Goal: Information Seeking & Learning: Learn about a topic

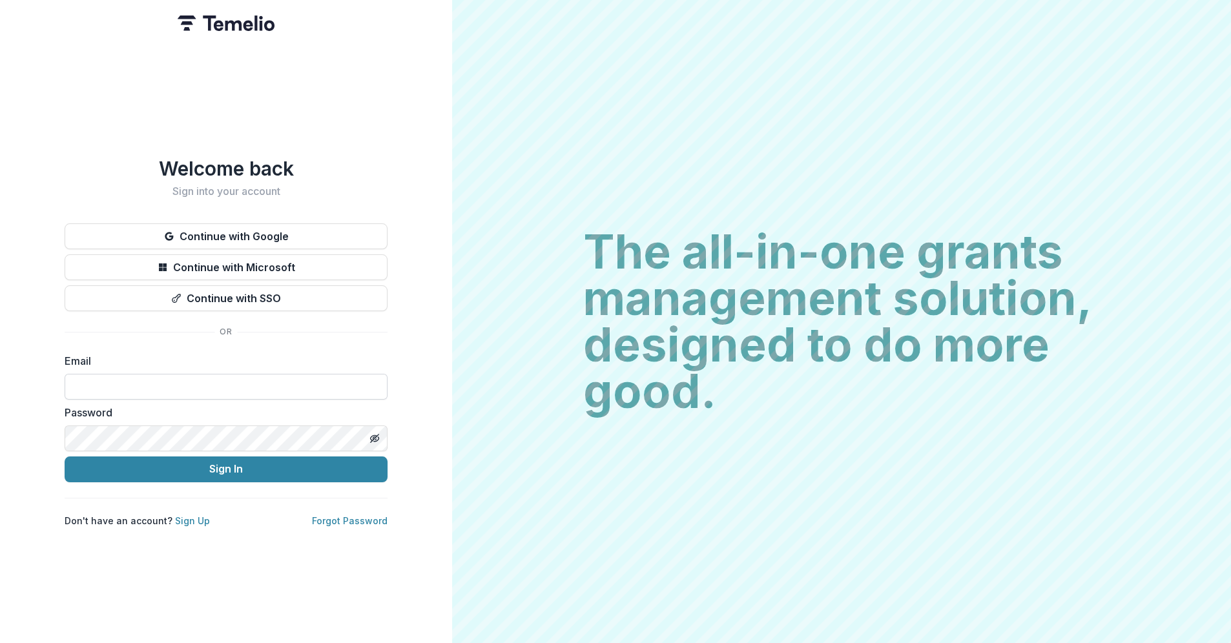
click at [96, 382] on input at bounding box center [226, 387] width 323 height 26
type input "**********"
click at [65, 456] on button "Sign In" at bounding box center [226, 469] width 323 height 26
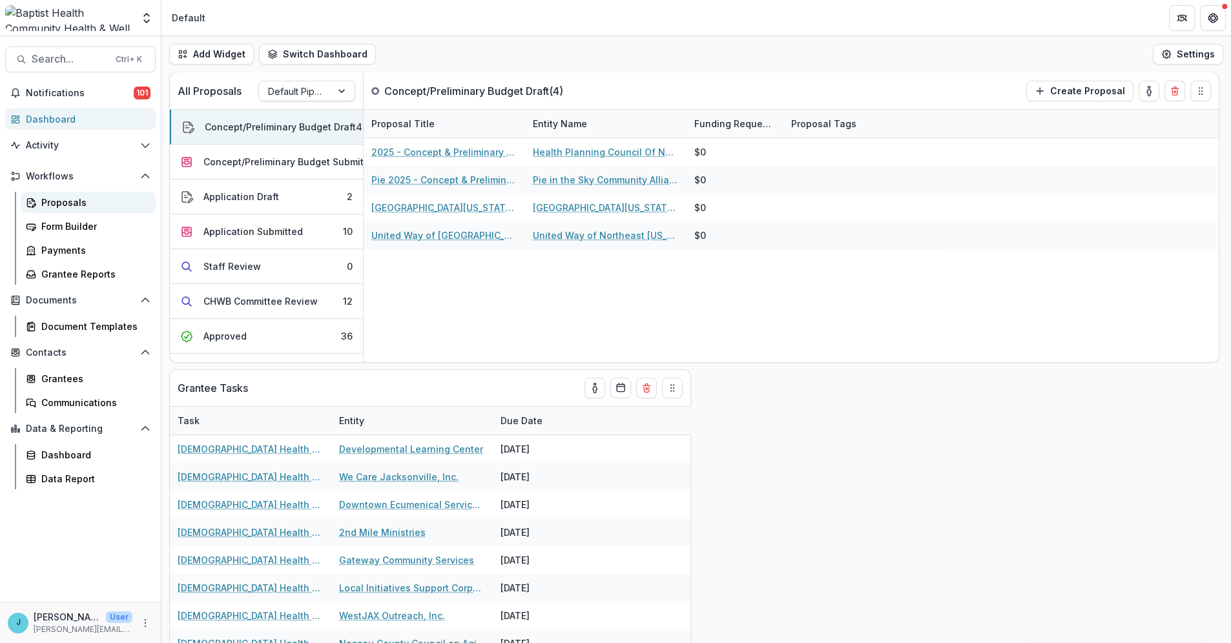
click at [72, 203] on div "Proposals" at bounding box center [93, 203] width 104 height 14
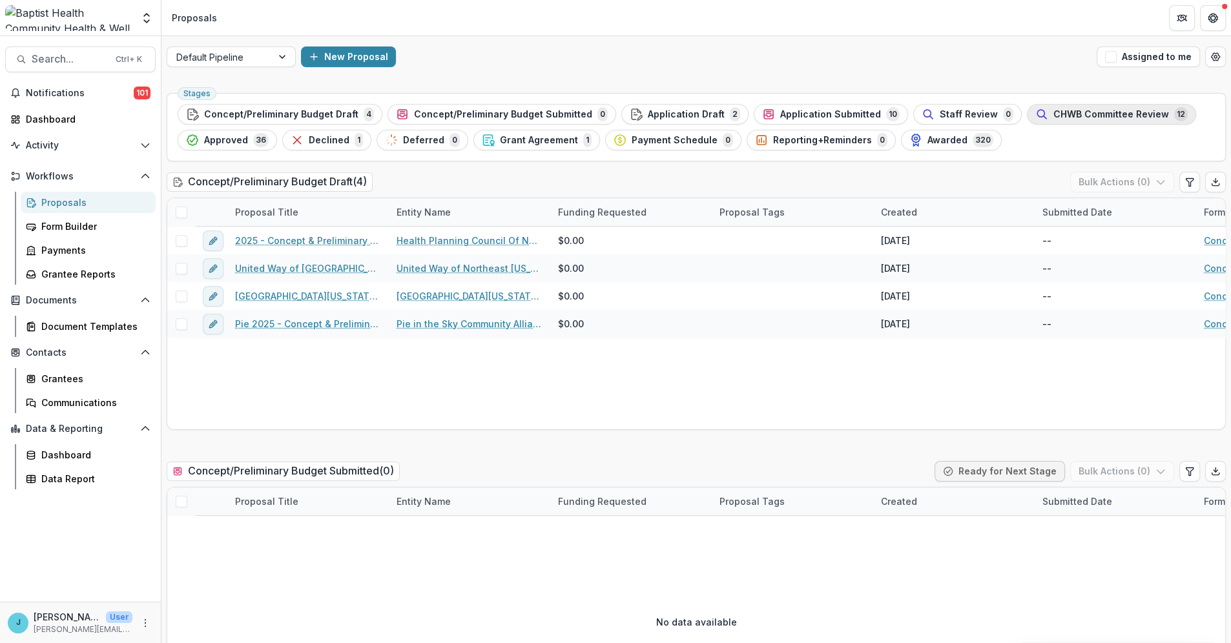
click at [1053, 114] on span "CHWB Committee Review" at bounding box center [1111, 114] width 116 height 11
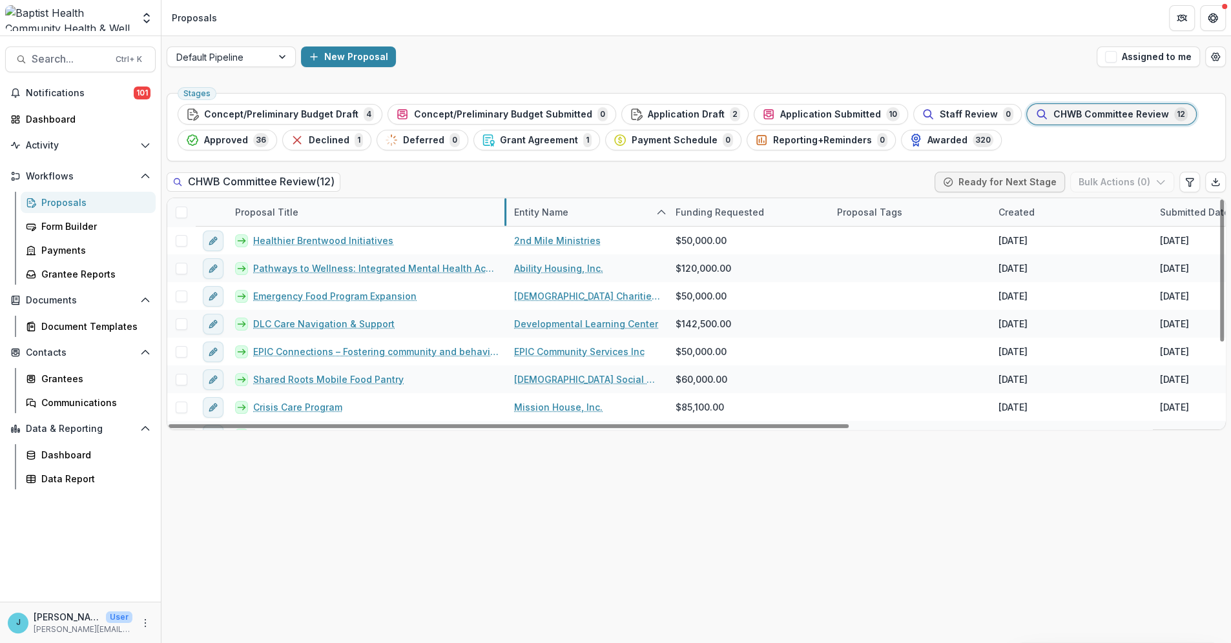
drag, startPoint x: 387, startPoint y: 215, endPoint x: 504, endPoint y: 225, distance: 117.9
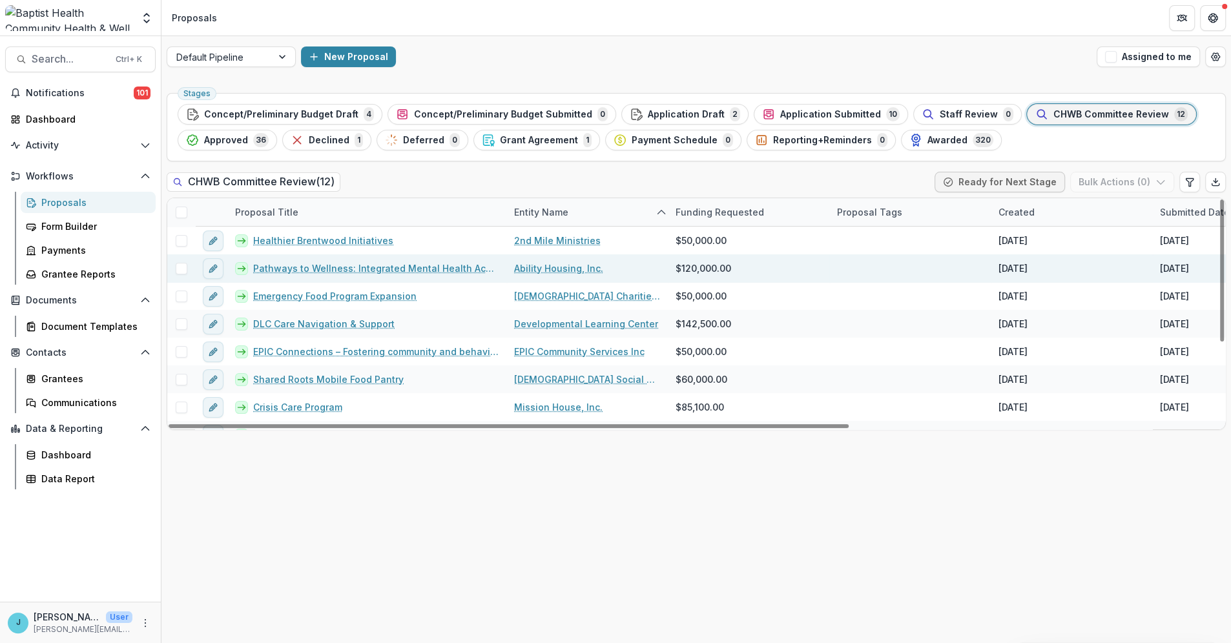
click at [423, 265] on link "Pathways to Wellness: Integrated Mental Health Access for Northeast [US_STATE] …" at bounding box center [375, 268] width 245 height 14
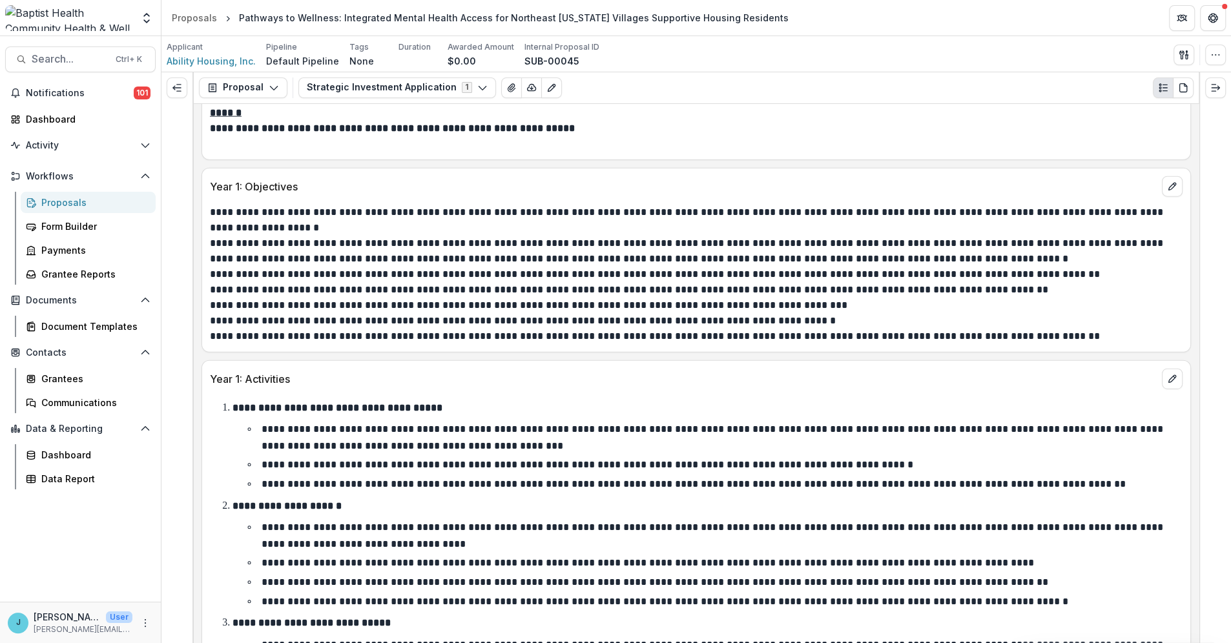
scroll to position [3371, 0]
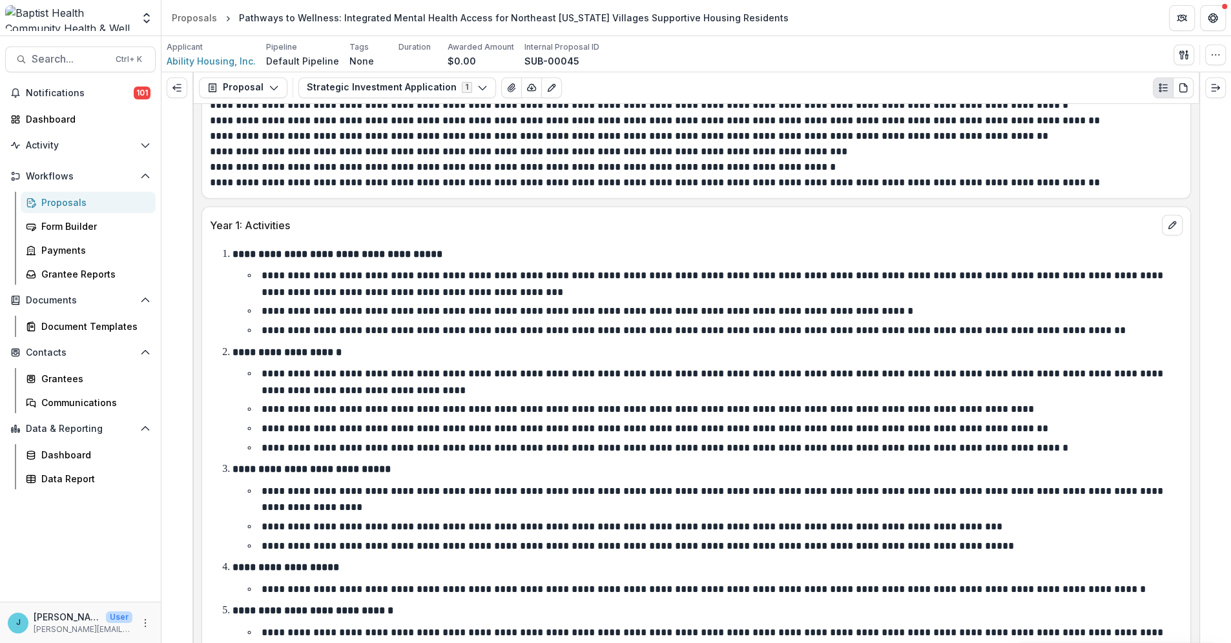
drag, startPoint x: 1198, startPoint y: 310, endPoint x: 1192, endPoint y: 351, distance: 41.0
click at [1197, 360] on div "**********" at bounding box center [695, 357] width 1069 height 571
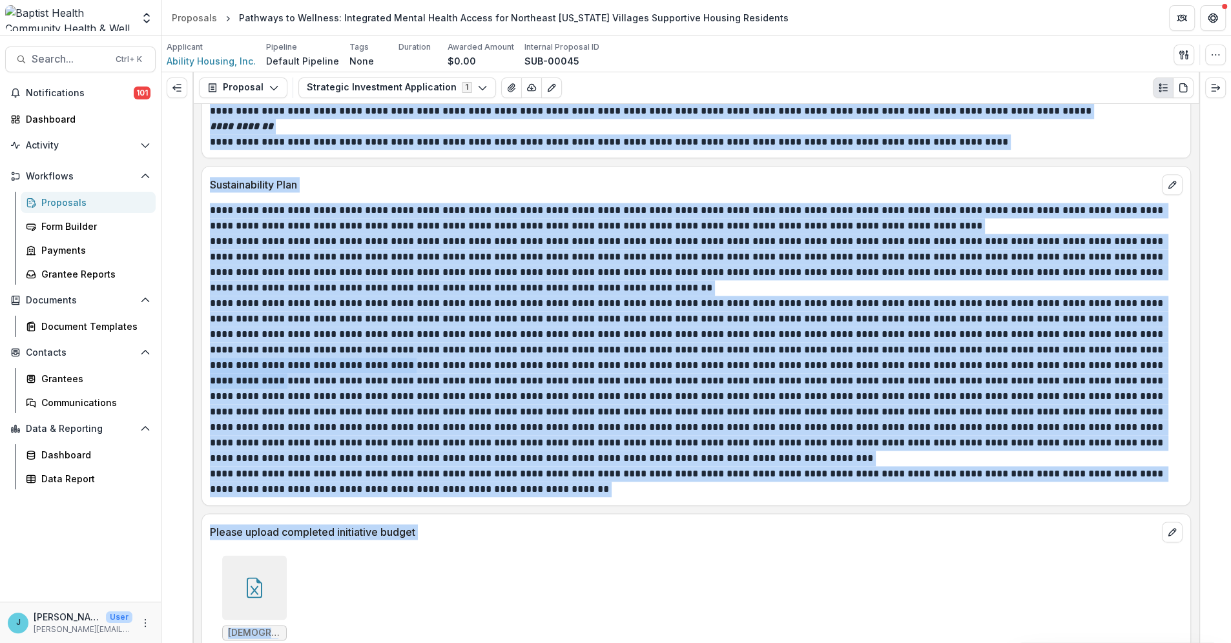
scroll to position [7213, 0]
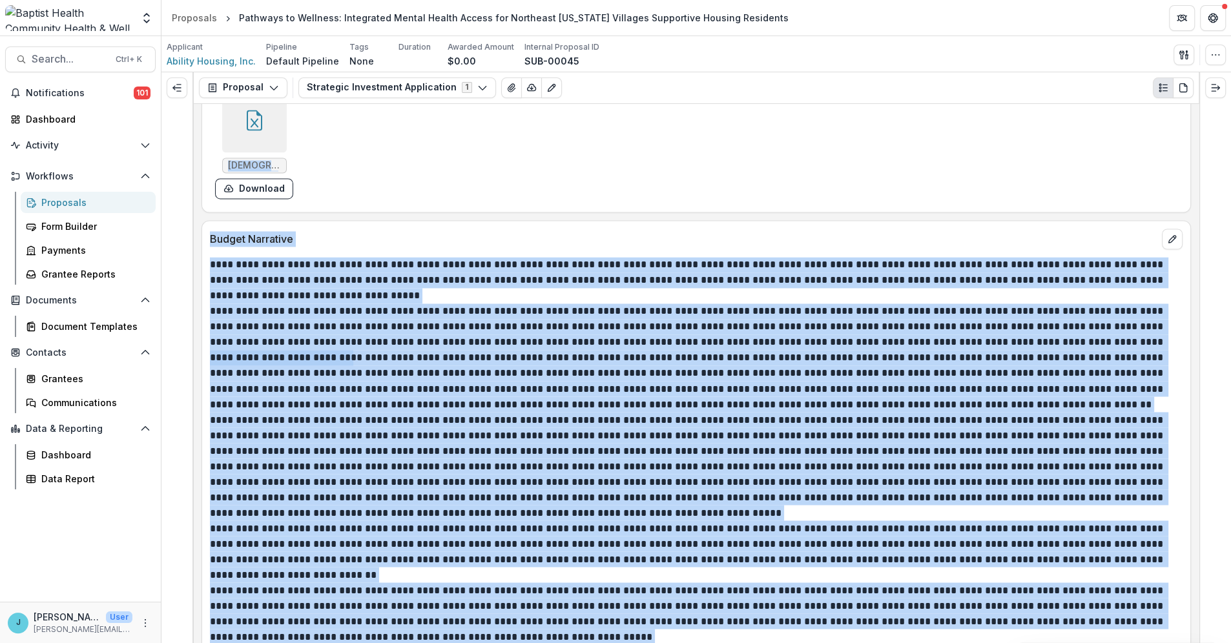
click at [574, 368] on p "**********" at bounding box center [694, 381] width 968 height 62
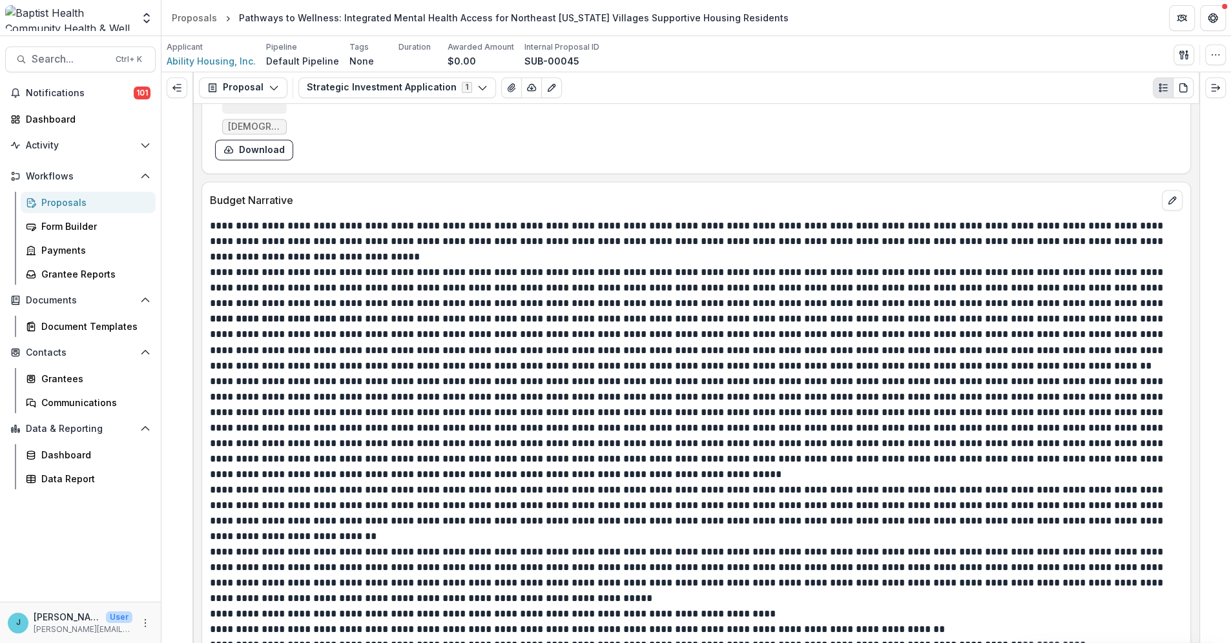
scroll to position [7285, 0]
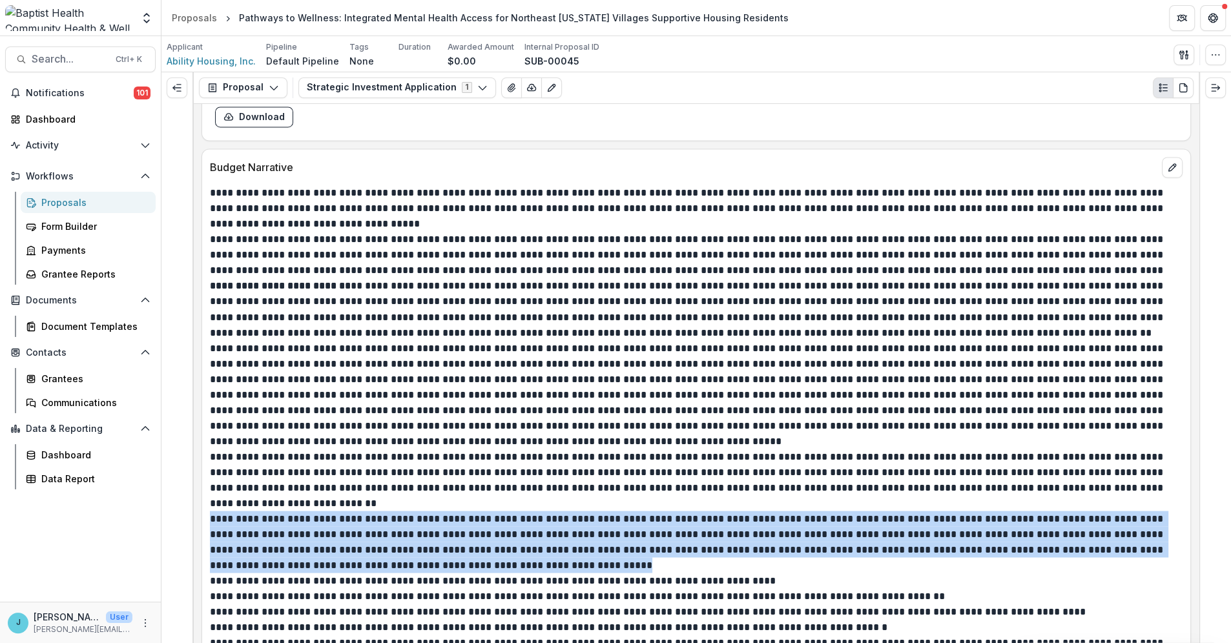
drag, startPoint x: 210, startPoint y: 517, endPoint x: 527, endPoint y: 558, distance: 319.7
click at [527, 558] on p "**********" at bounding box center [694, 542] width 968 height 62
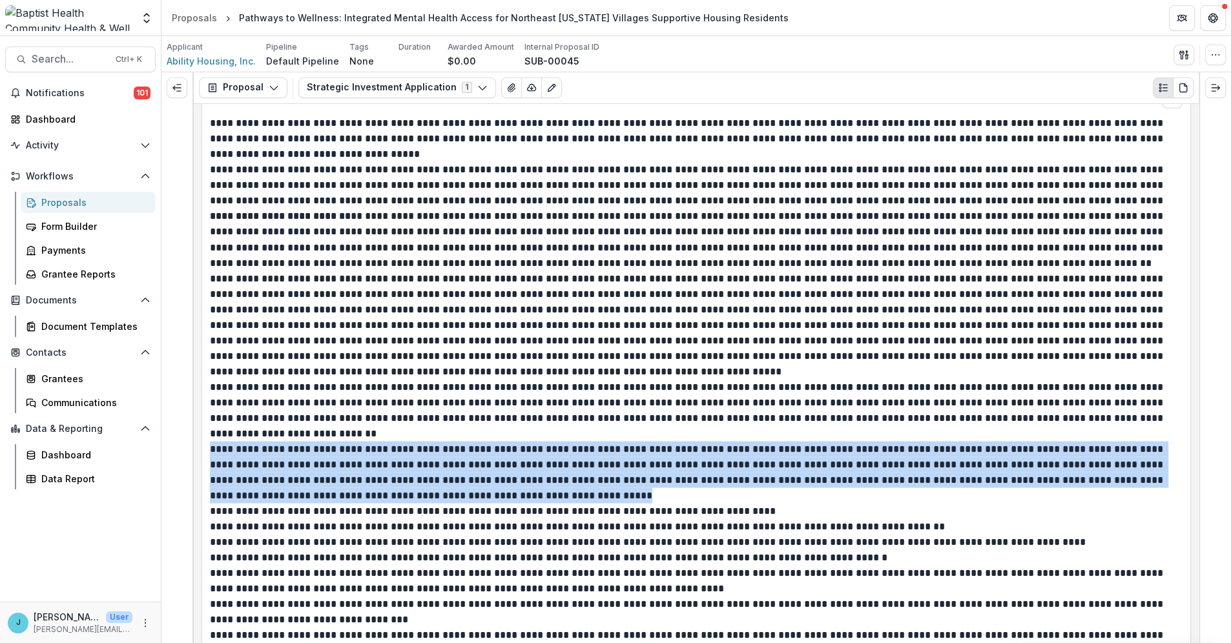
scroll to position [7356, 0]
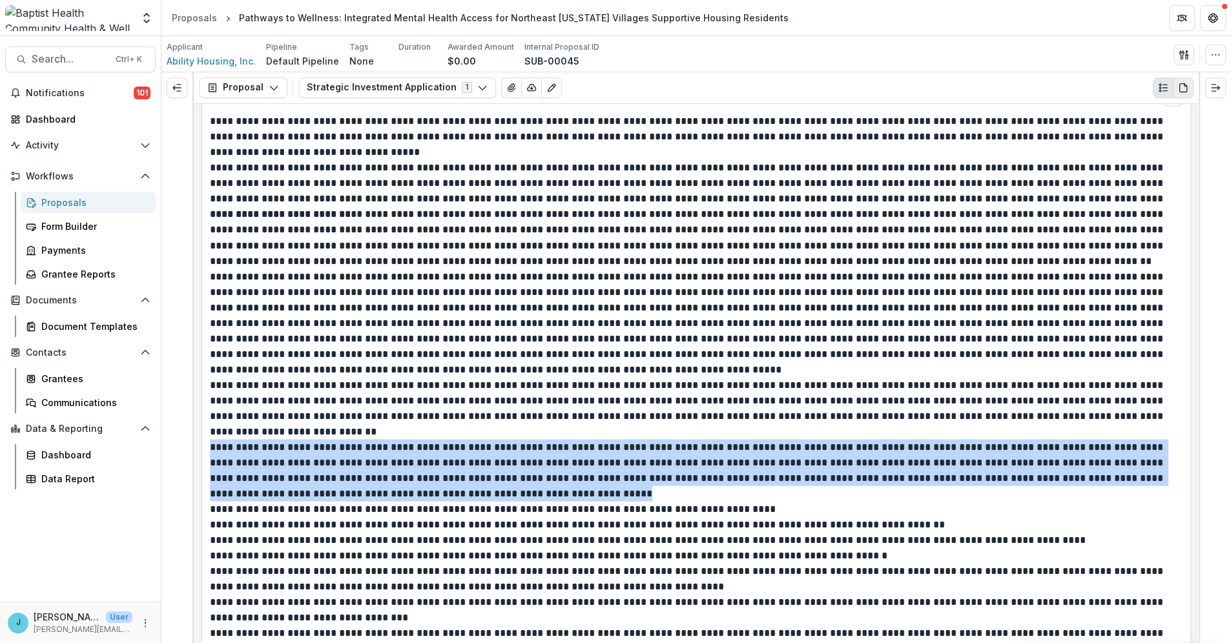
click at [1182, 88] on icon "PDF view" at bounding box center [1183, 88] width 10 height 10
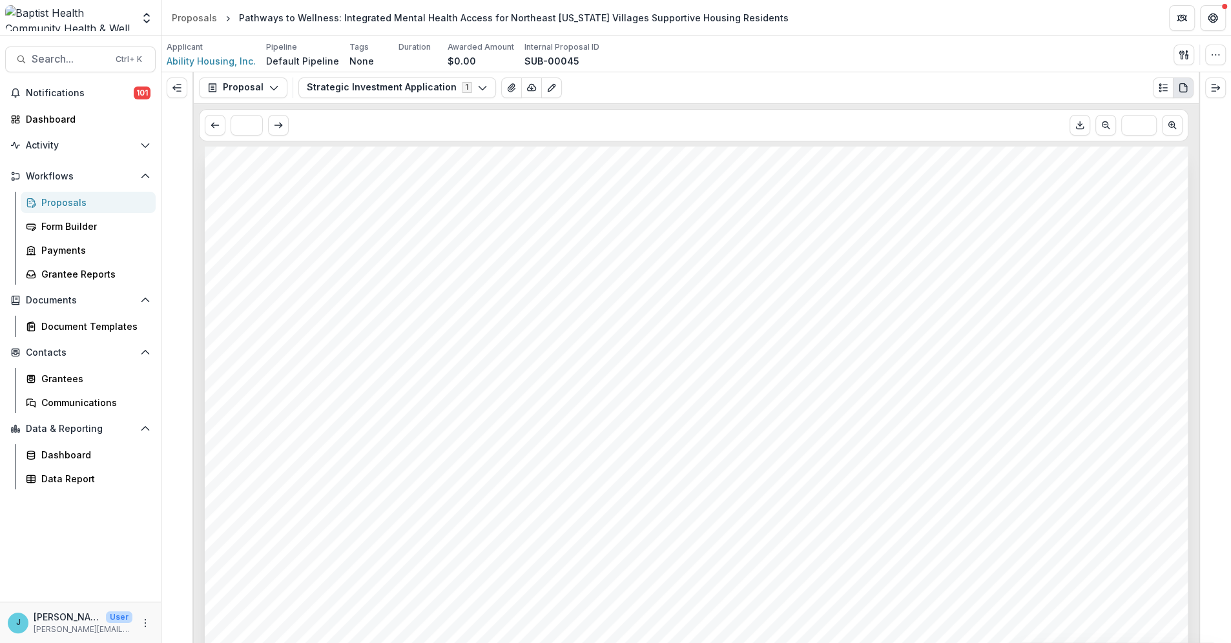
click at [1181, 88] on icon "PDF view" at bounding box center [1183, 88] width 10 height 10
click at [1079, 124] on icon "Download PDF" at bounding box center [1079, 125] width 10 height 10
click at [57, 198] on div "Proposals" at bounding box center [93, 203] width 104 height 14
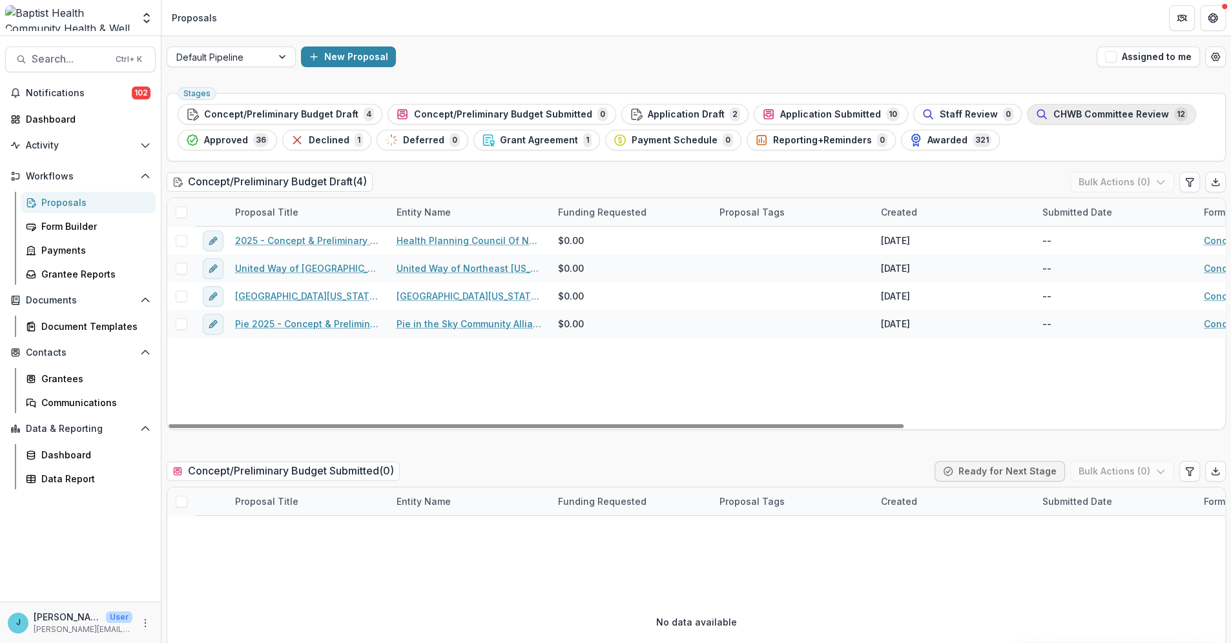
click at [1039, 105] on button "CHWB Committee Review 12" at bounding box center [1111, 114] width 169 height 21
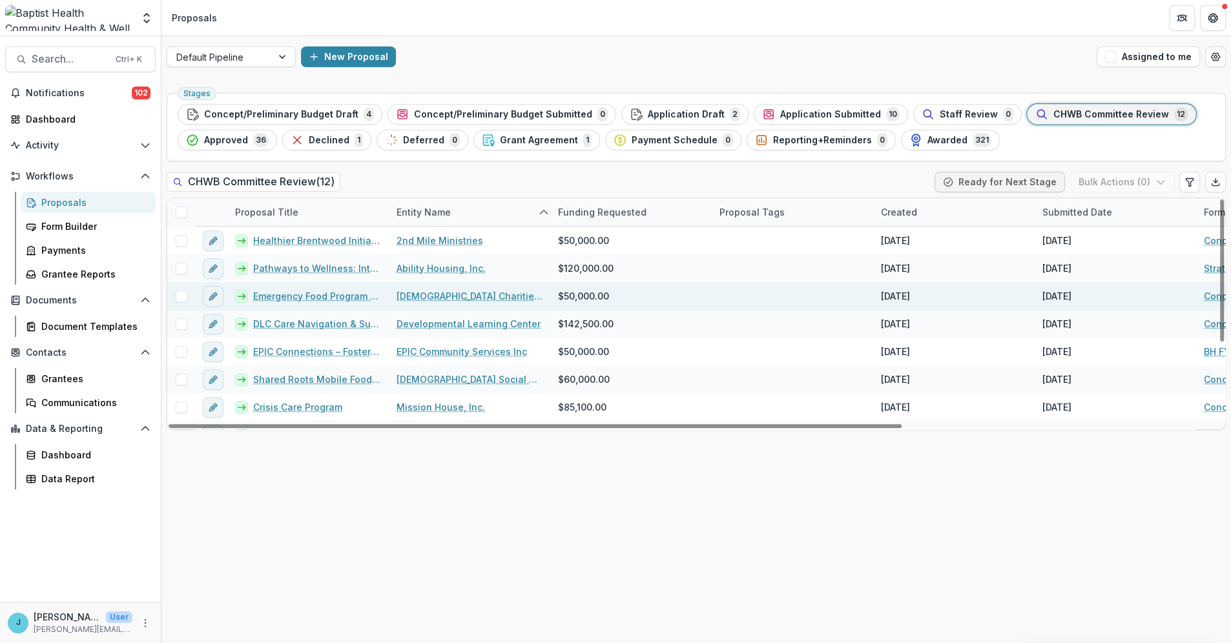
click at [332, 296] on link "Emergency Food Program Expansion" at bounding box center [317, 296] width 128 height 14
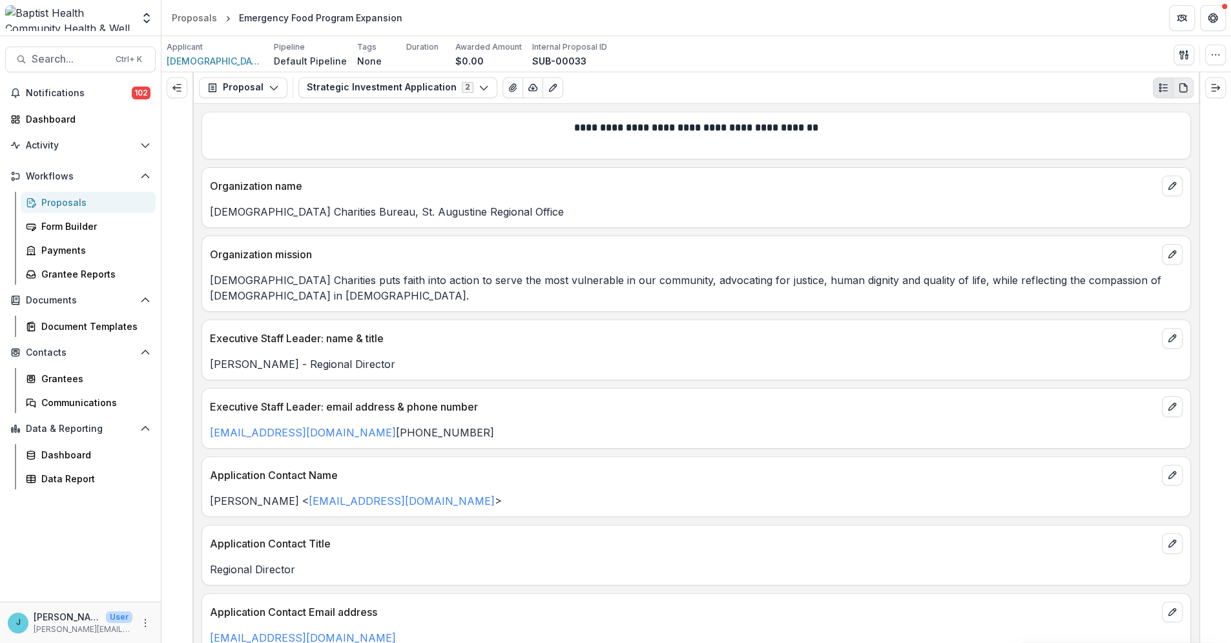
click at [1180, 84] on icon "PDF view" at bounding box center [1183, 88] width 10 height 10
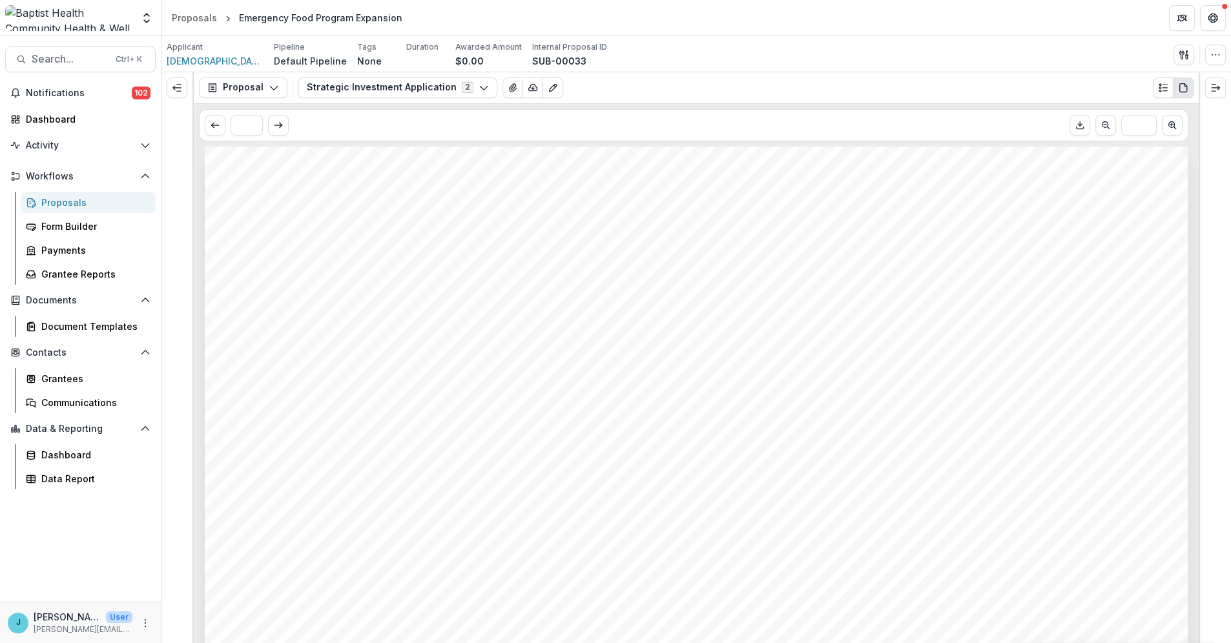
scroll to position [358, 0]
click at [1079, 125] on line "Download PDF" at bounding box center [1079, 123] width 0 height 5
click at [507, 84] on icon "View Attached Files" at bounding box center [512, 88] width 10 height 10
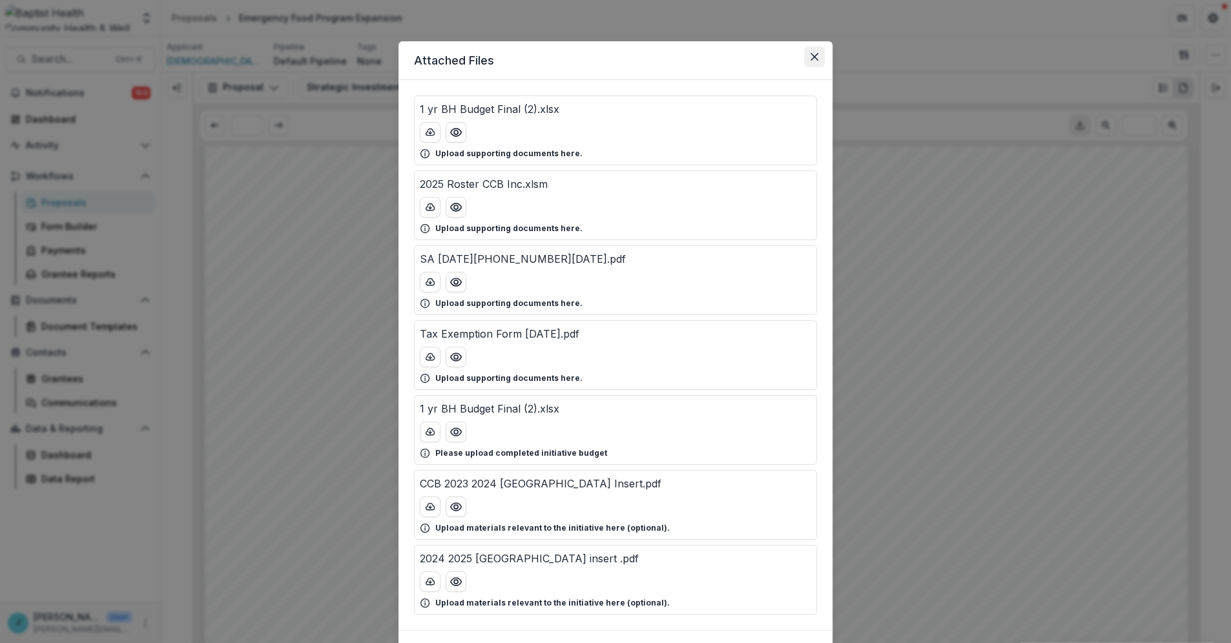
click at [813, 56] on icon "Close" at bounding box center [814, 57] width 8 height 8
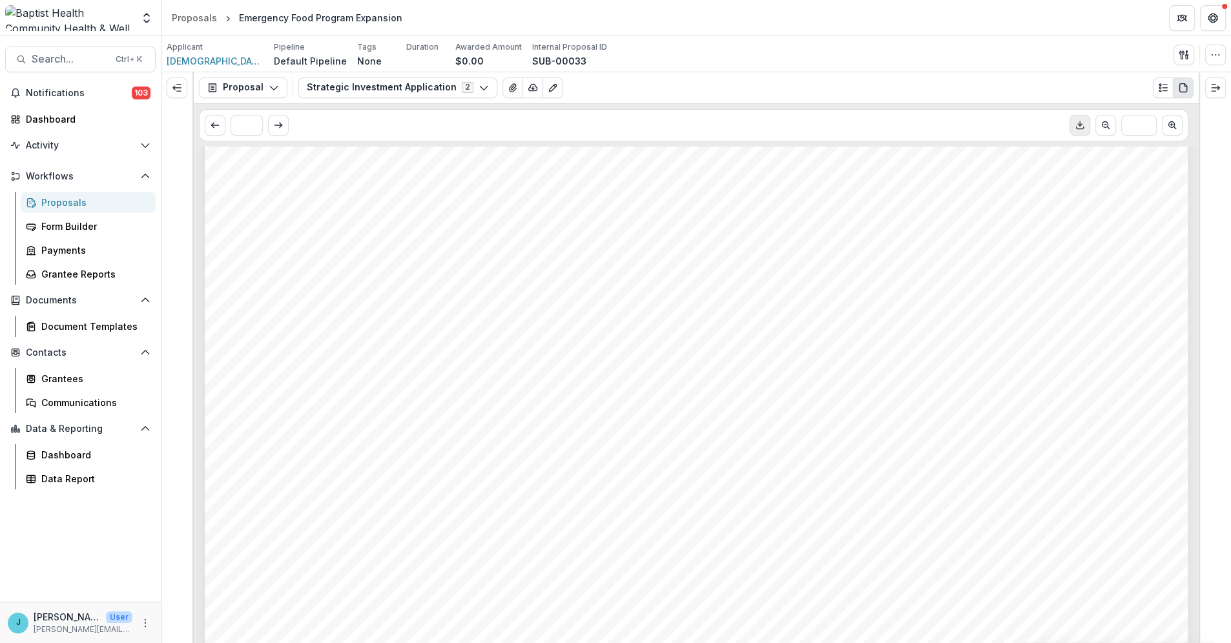
click at [70, 205] on div "Proposals" at bounding box center [93, 203] width 104 height 14
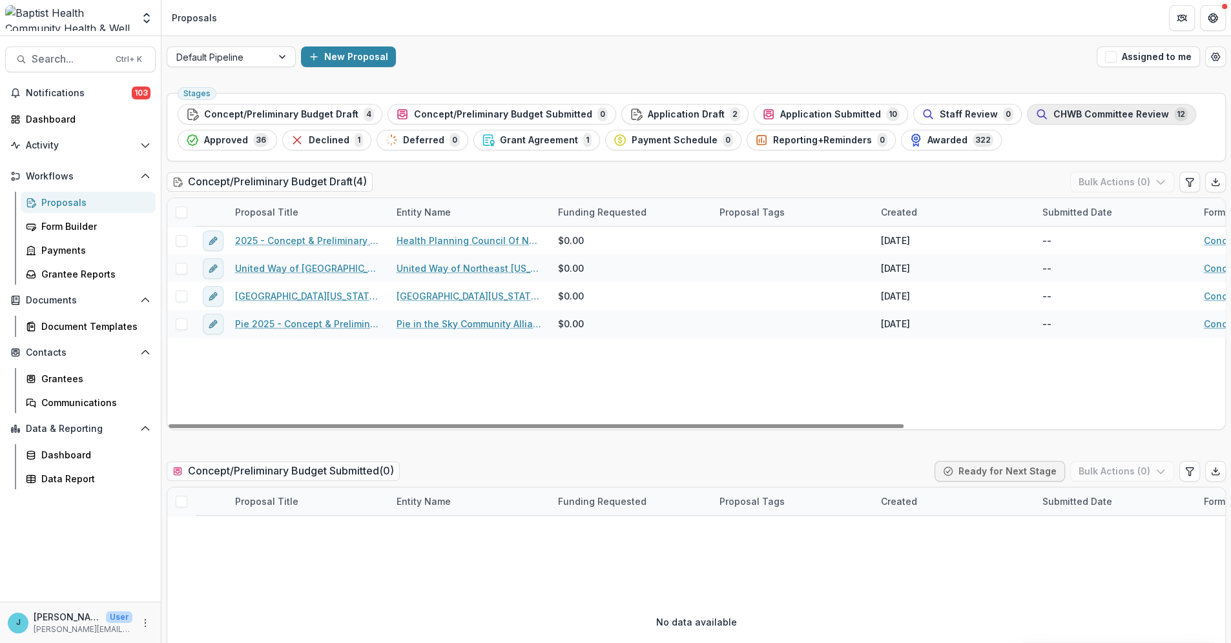
click at [1087, 113] on span "CHWB Committee Review" at bounding box center [1111, 114] width 116 height 11
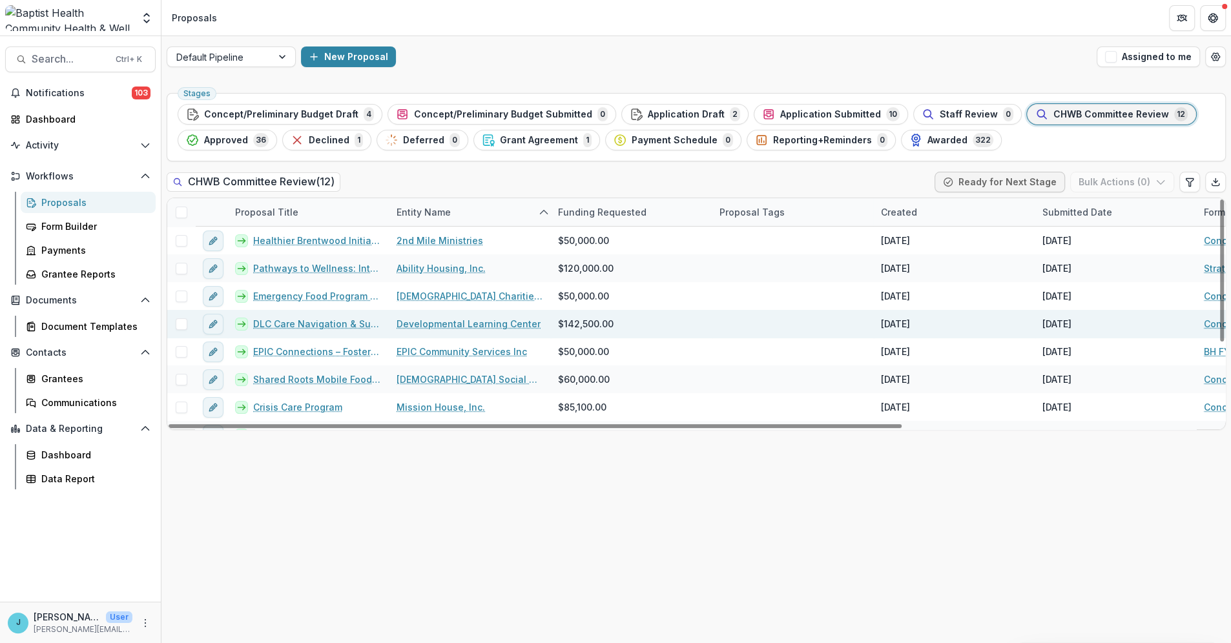
click at [307, 323] on link "DLC Care Navigation & Support" at bounding box center [317, 324] width 128 height 14
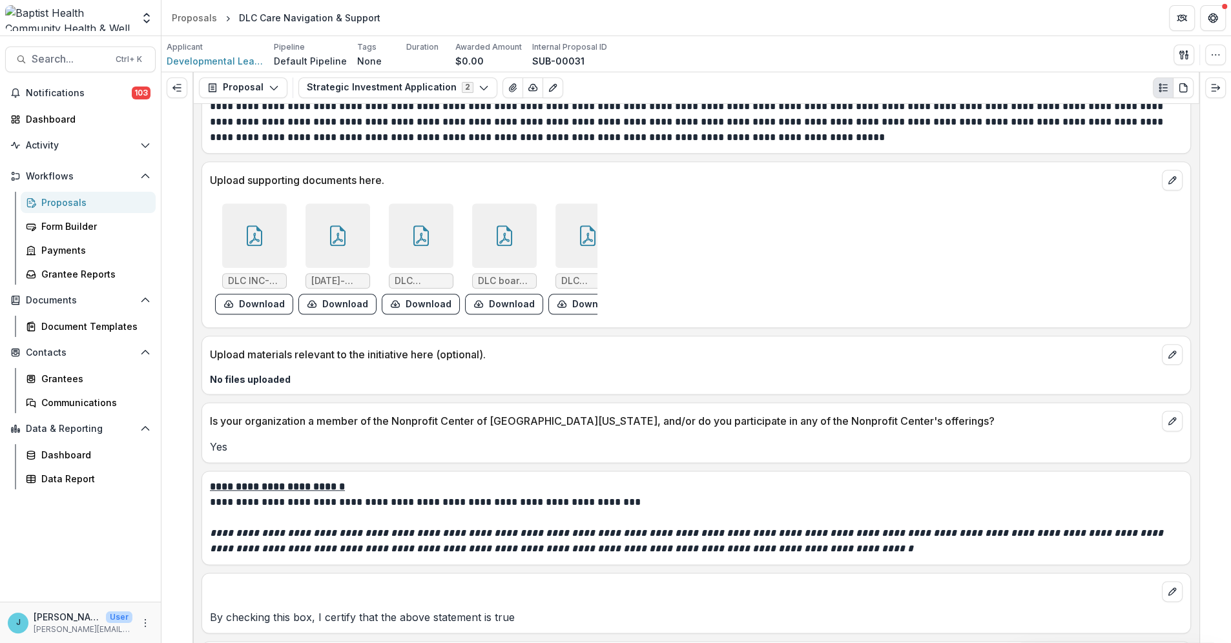
scroll to position [6312, 0]
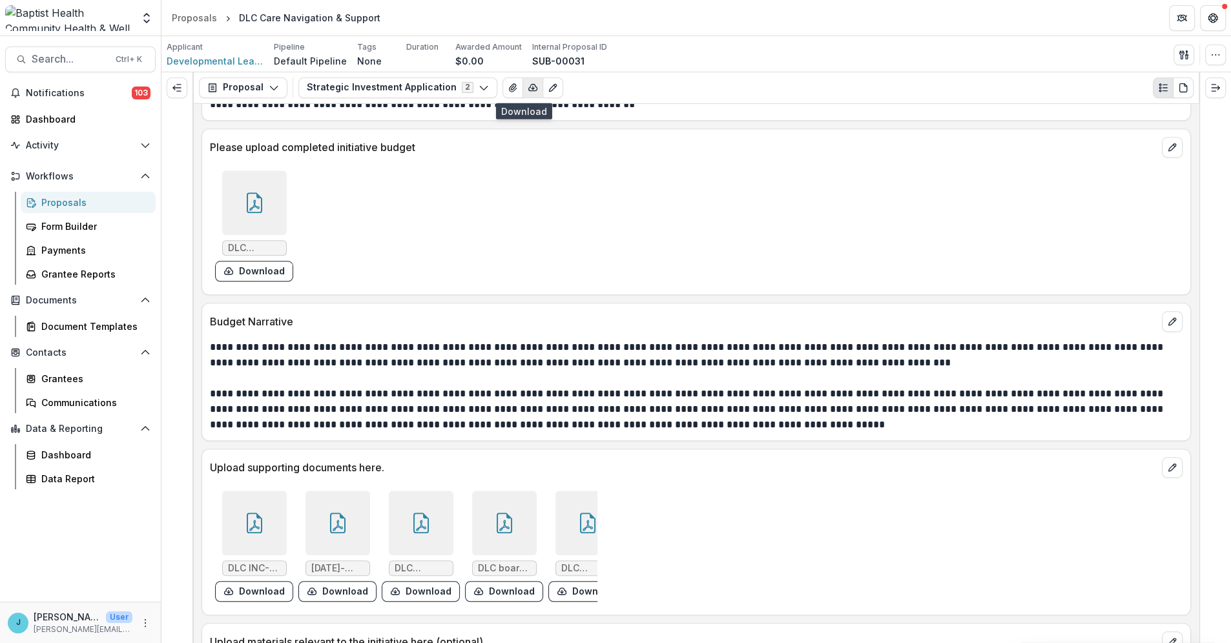
click at [527, 88] on icon "button" at bounding box center [532, 88] width 10 height 10
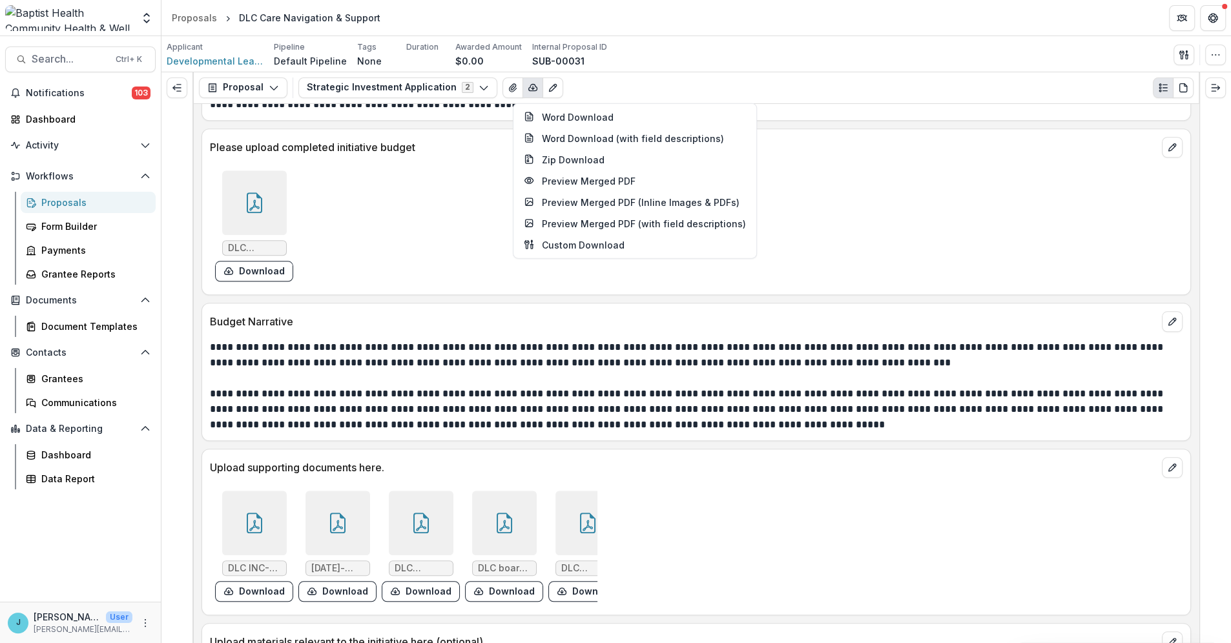
click at [648, 57] on div "Applicant Developmental Learning Center Pipeline Default Pipeline Tags None All…" at bounding box center [696, 54] width 1059 height 26
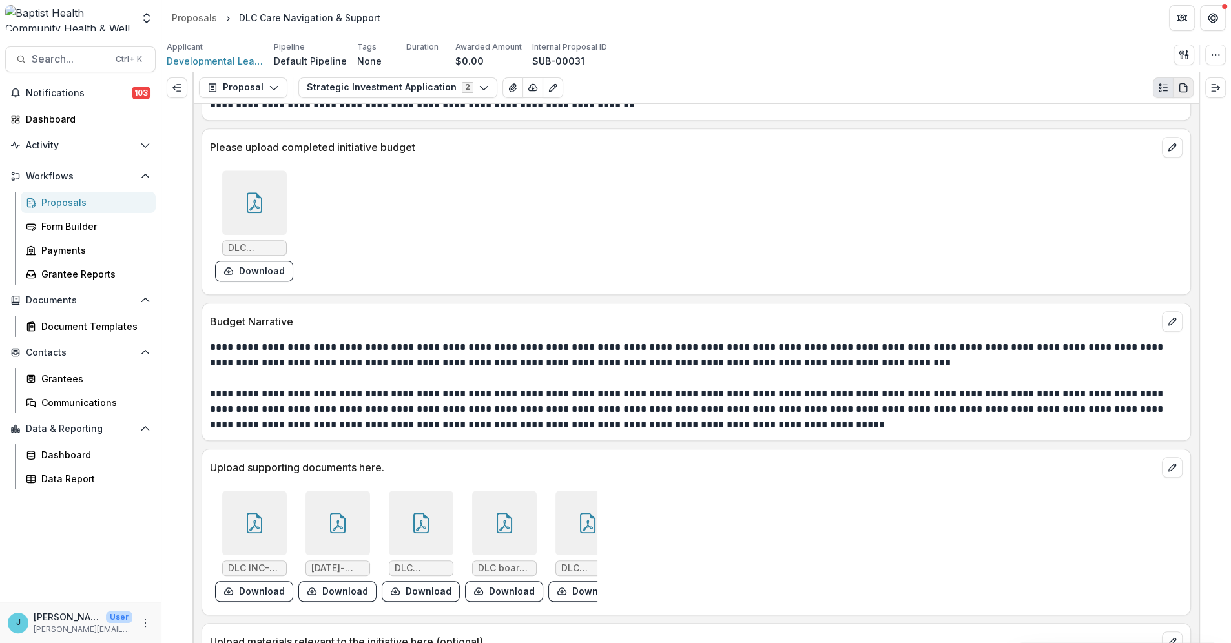
click at [1184, 87] on icon "PDF view" at bounding box center [1183, 88] width 10 height 10
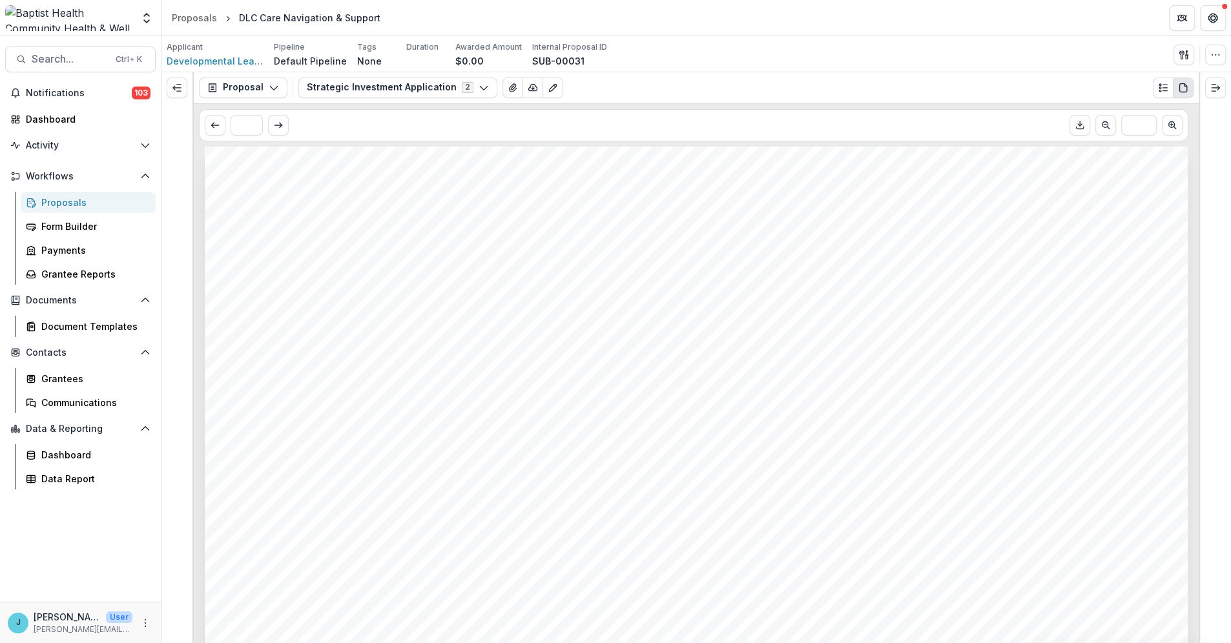
click at [1179, 83] on icon "PDF view" at bounding box center [1182, 87] width 7 height 8
click at [1078, 125] on polyline "Download PDF" at bounding box center [1080, 125] width 4 height 2
click at [507, 86] on icon "View Attached Files" at bounding box center [512, 88] width 10 height 10
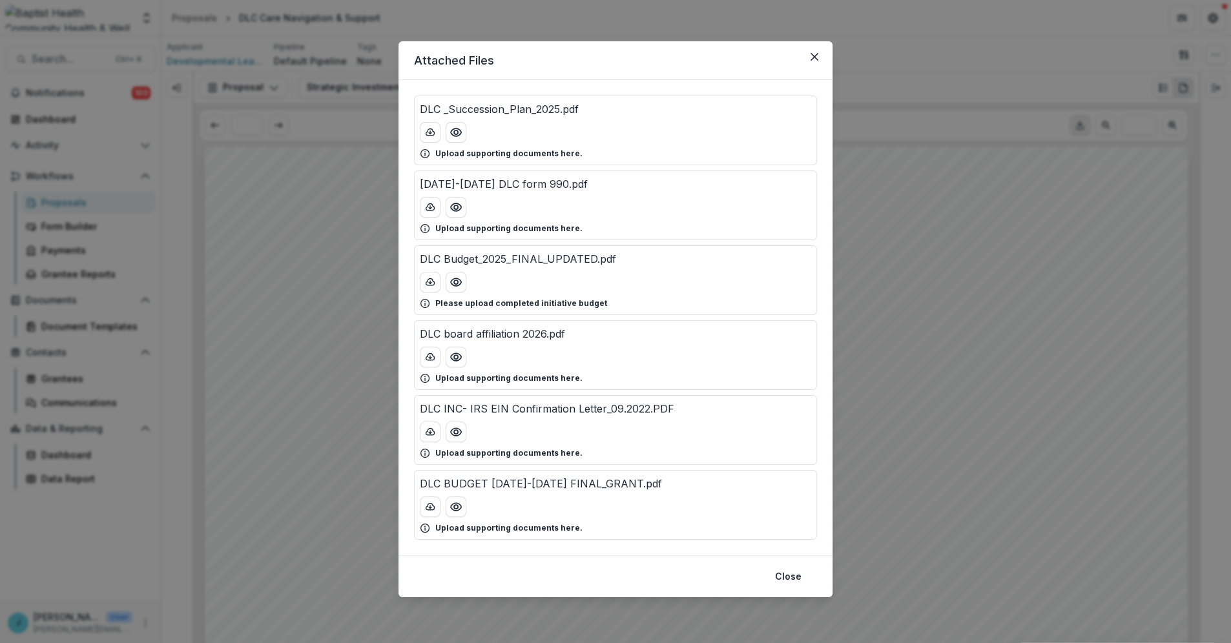
drag, startPoint x: 810, startPoint y: 58, endPoint x: 785, endPoint y: 62, distance: 25.5
click at [810, 58] on icon "Close" at bounding box center [814, 57] width 8 height 8
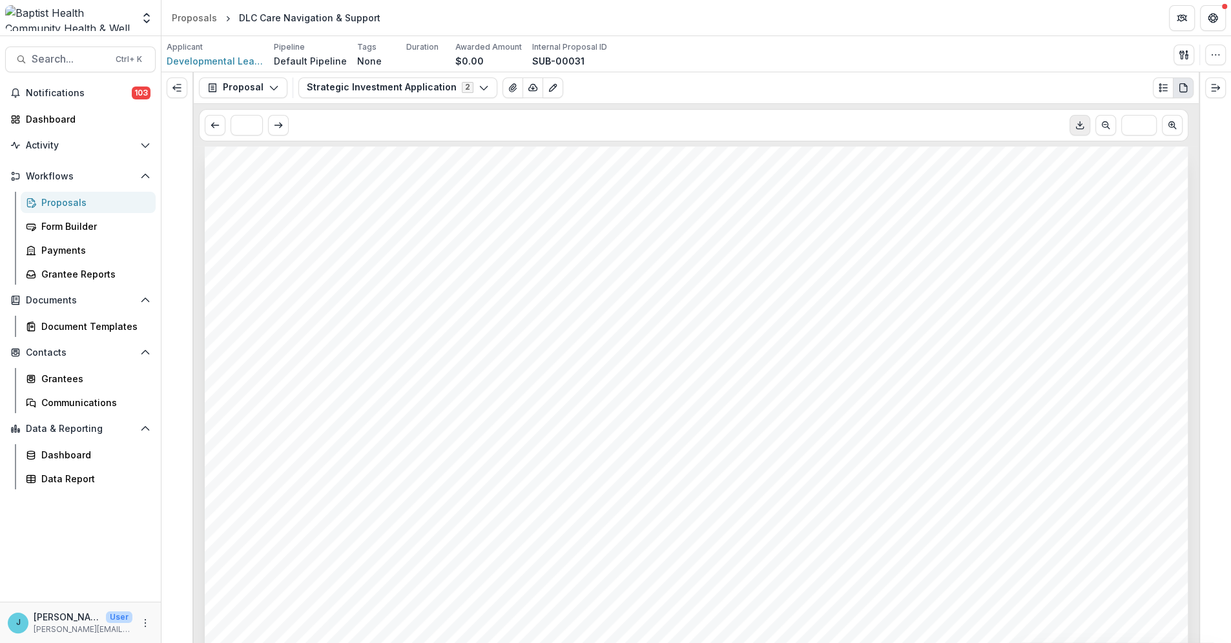
click at [81, 202] on div "Proposals" at bounding box center [93, 203] width 104 height 14
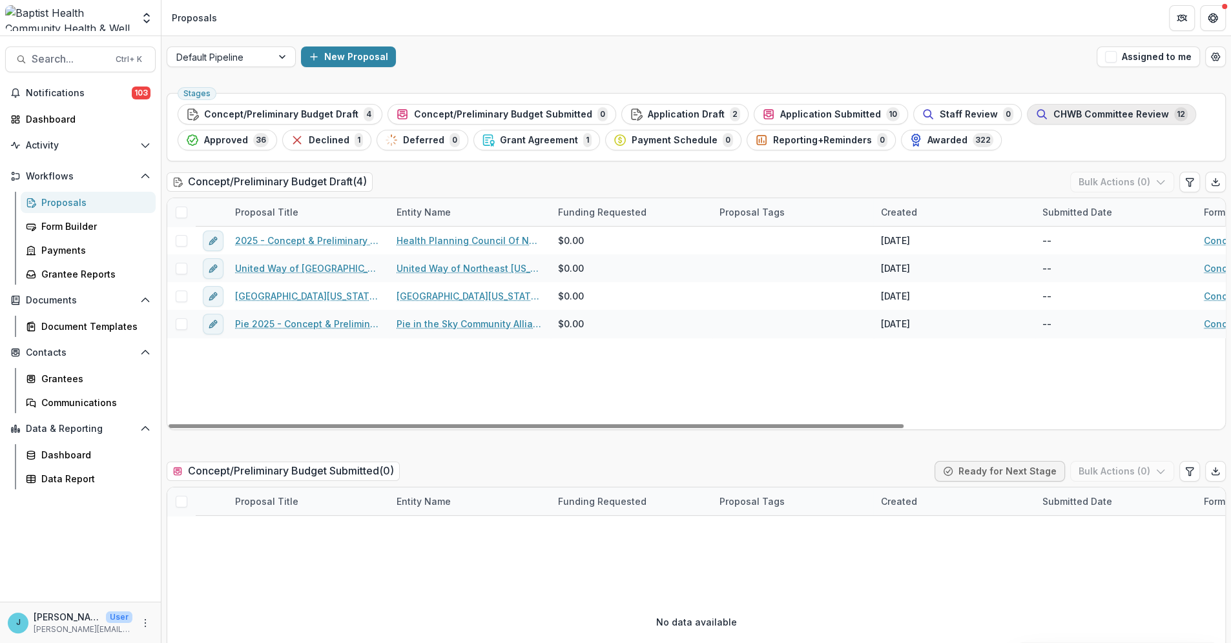
click at [1054, 114] on span "CHWB Committee Review" at bounding box center [1111, 114] width 116 height 11
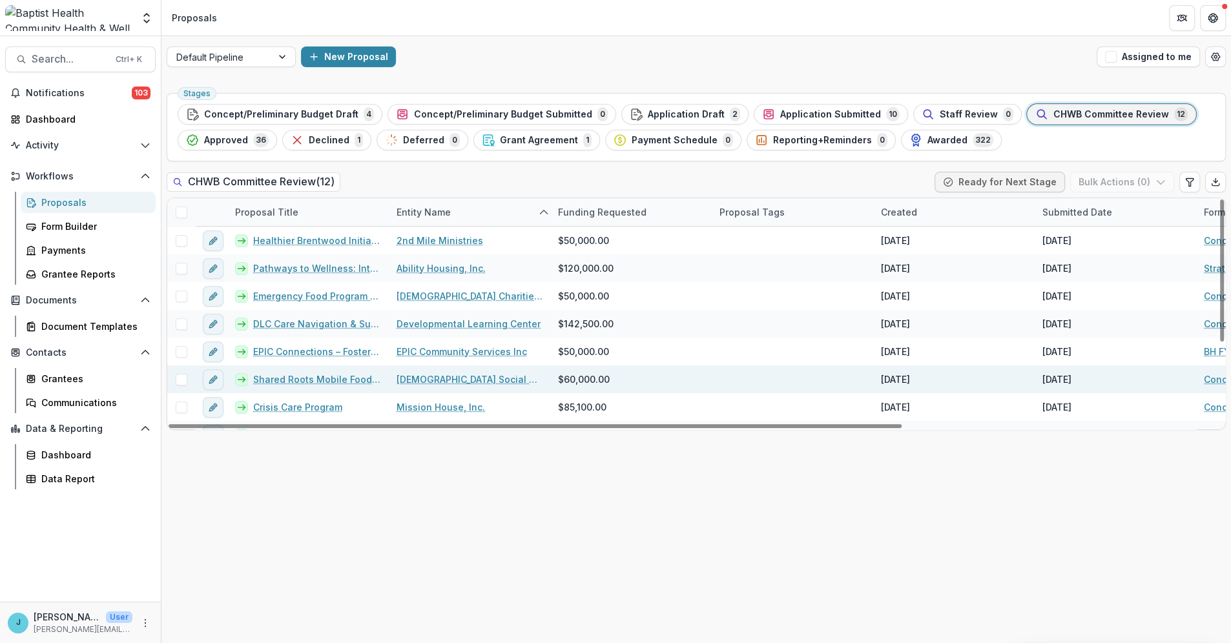
scroll to position [72, 0]
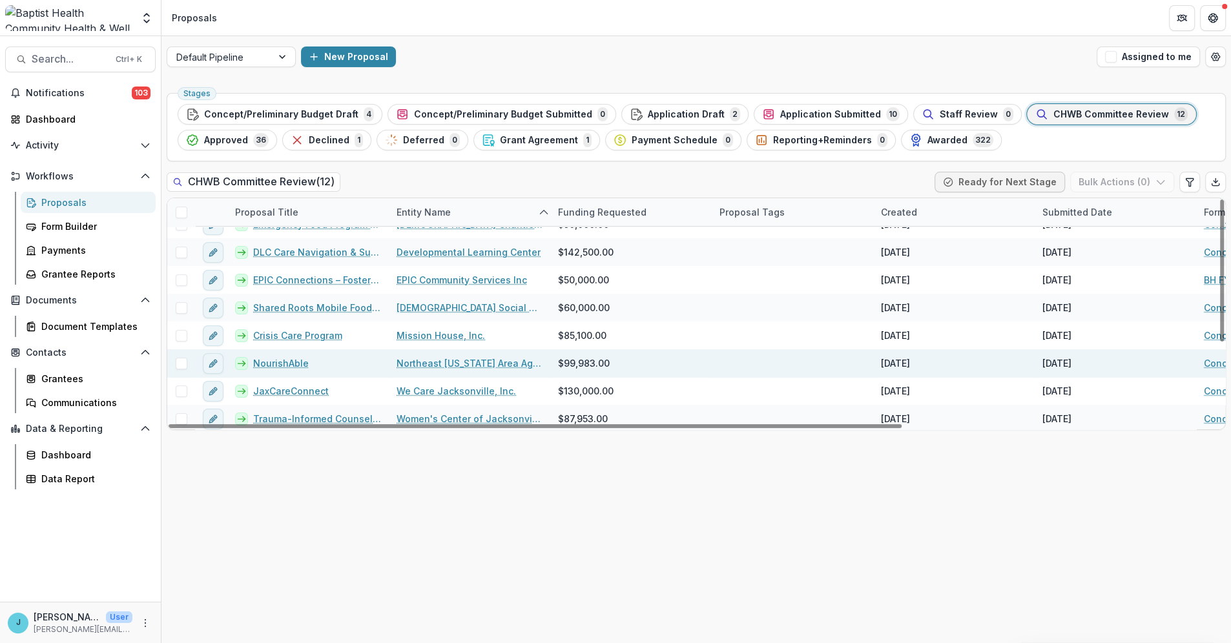
click at [273, 363] on link "NourishAble" at bounding box center [281, 363] width 56 height 14
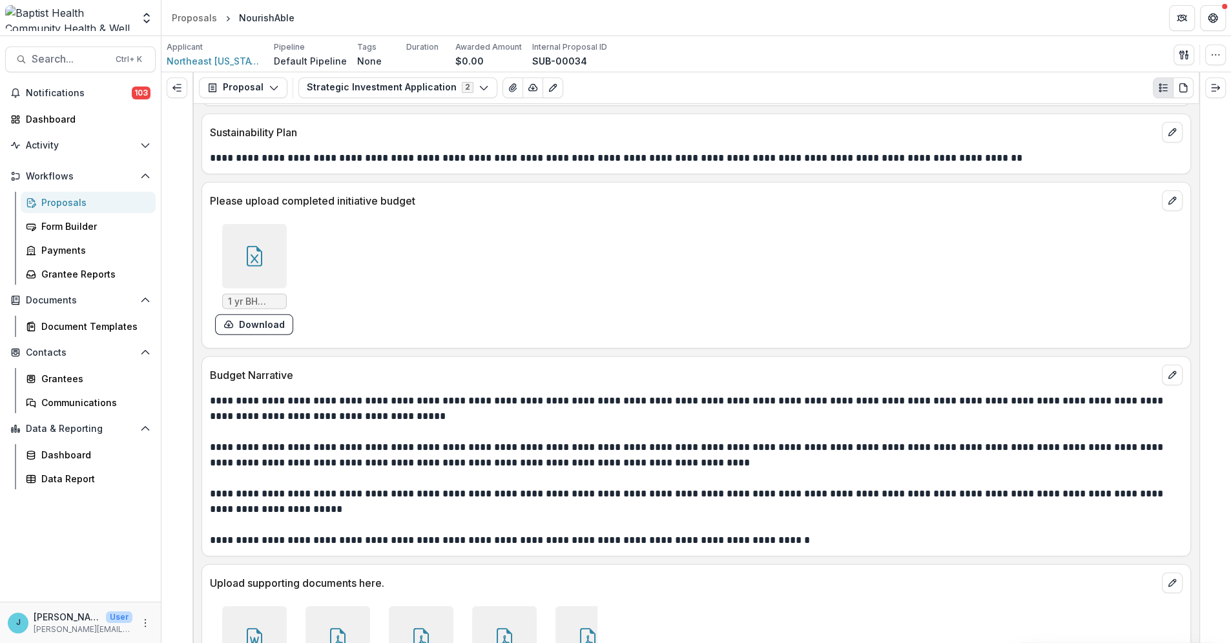
scroll to position [3874, 0]
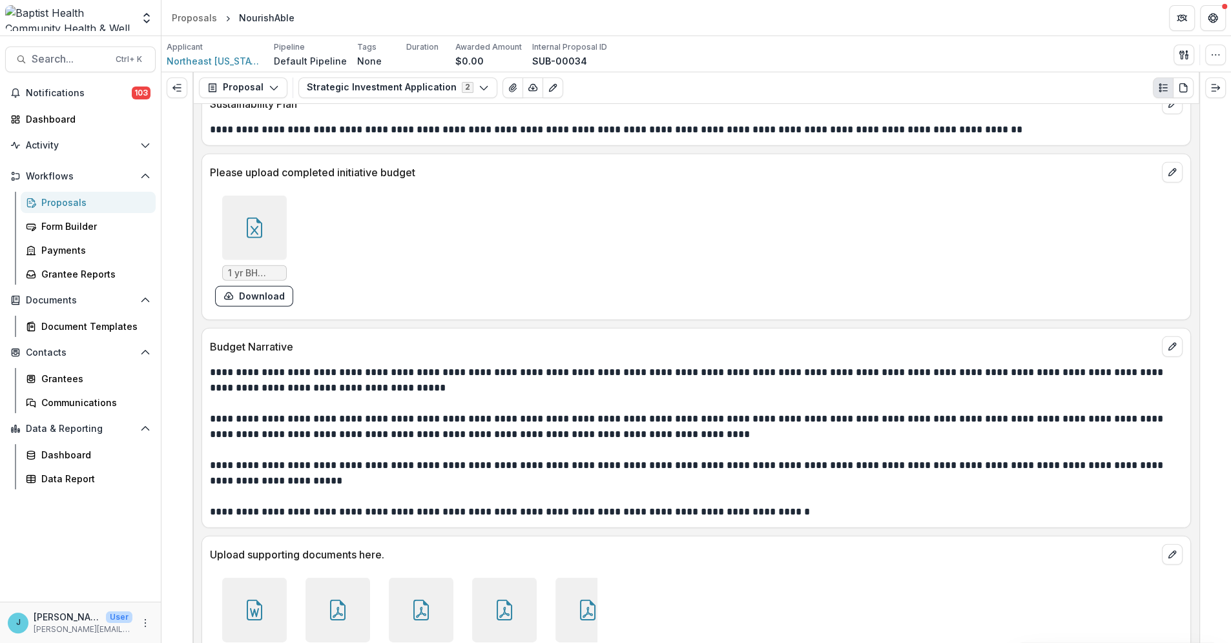
click at [430, 388] on p "**********" at bounding box center [694, 380] width 968 height 31
click at [74, 199] on div "Proposals" at bounding box center [93, 203] width 104 height 14
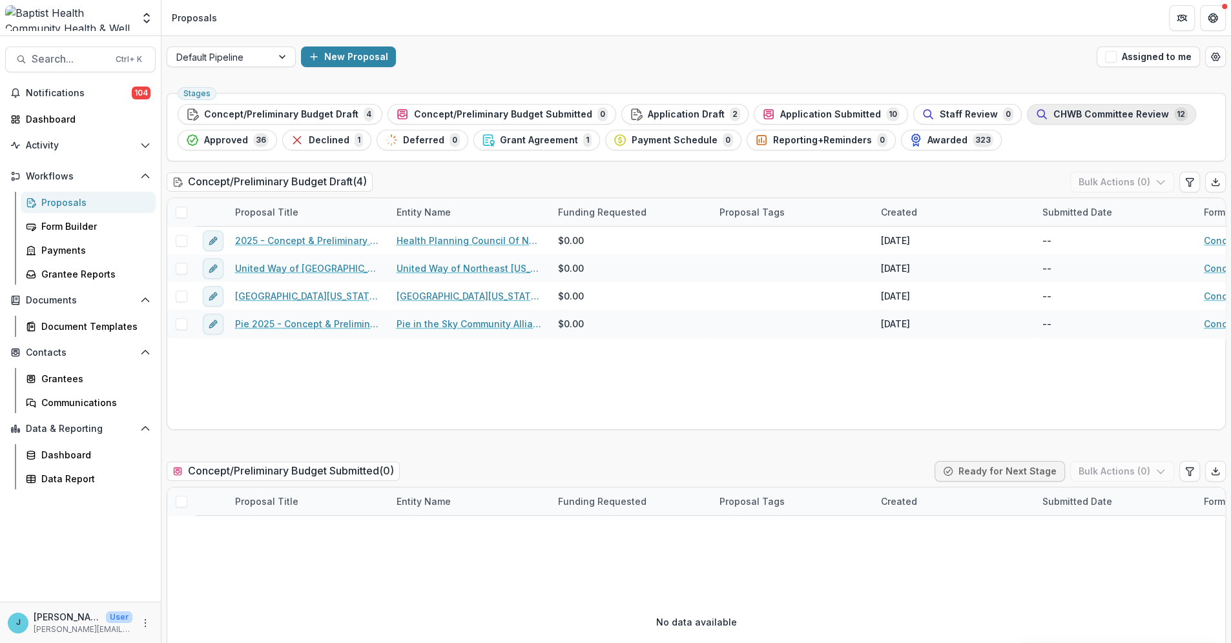
click at [1068, 116] on span "CHWB Committee Review" at bounding box center [1111, 114] width 116 height 11
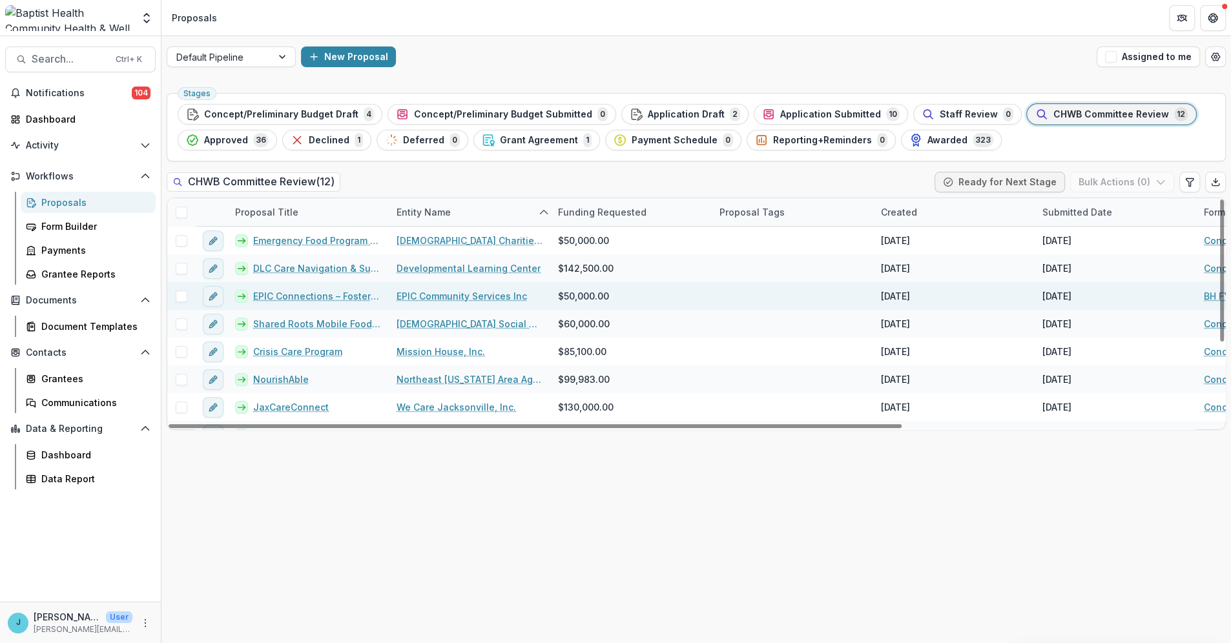
scroll to position [130, 0]
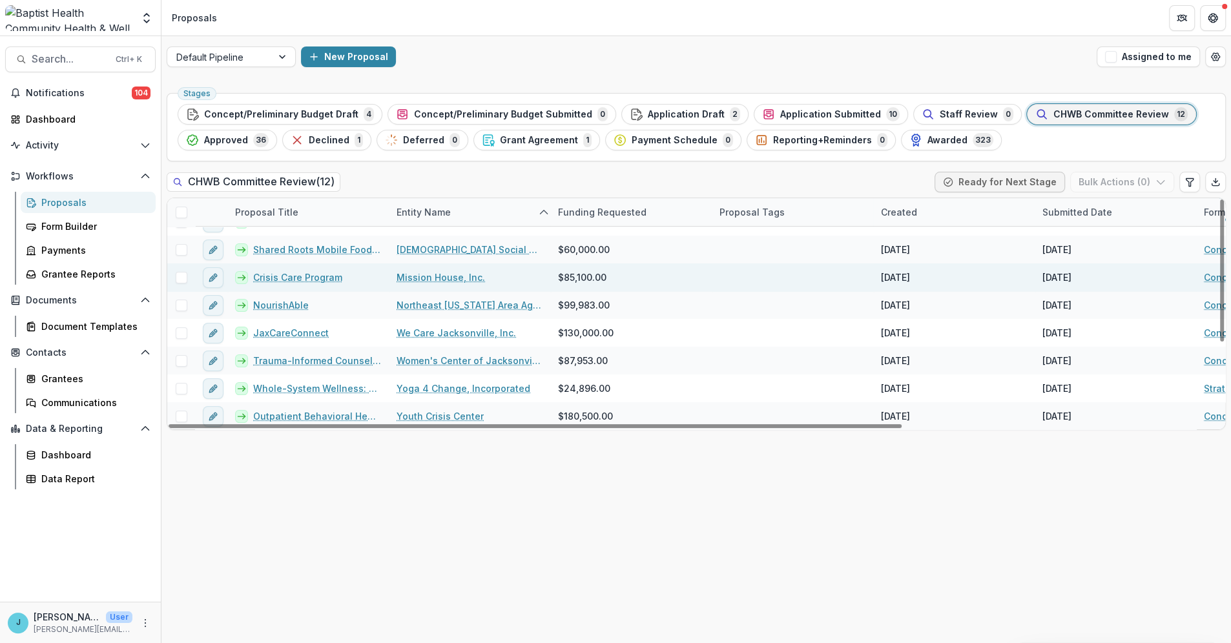
click at [285, 278] on link "Crisis Care Program" at bounding box center [297, 278] width 89 height 14
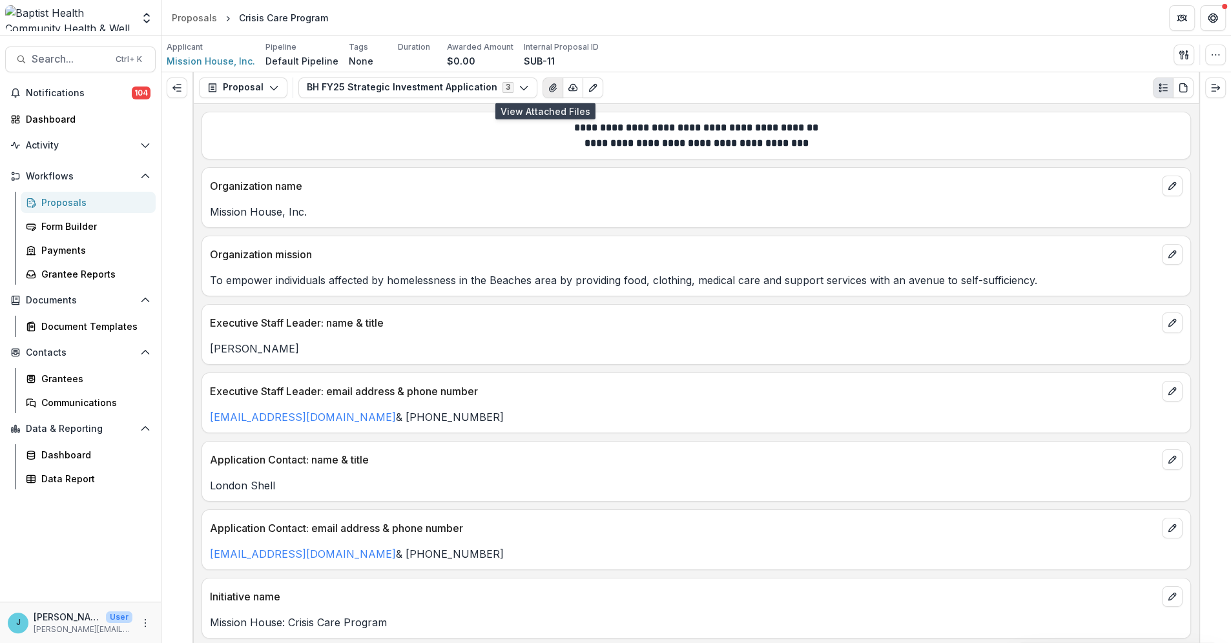
click at [549, 88] on icon "View Attached Files" at bounding box center [552, 88] width 7 height 8
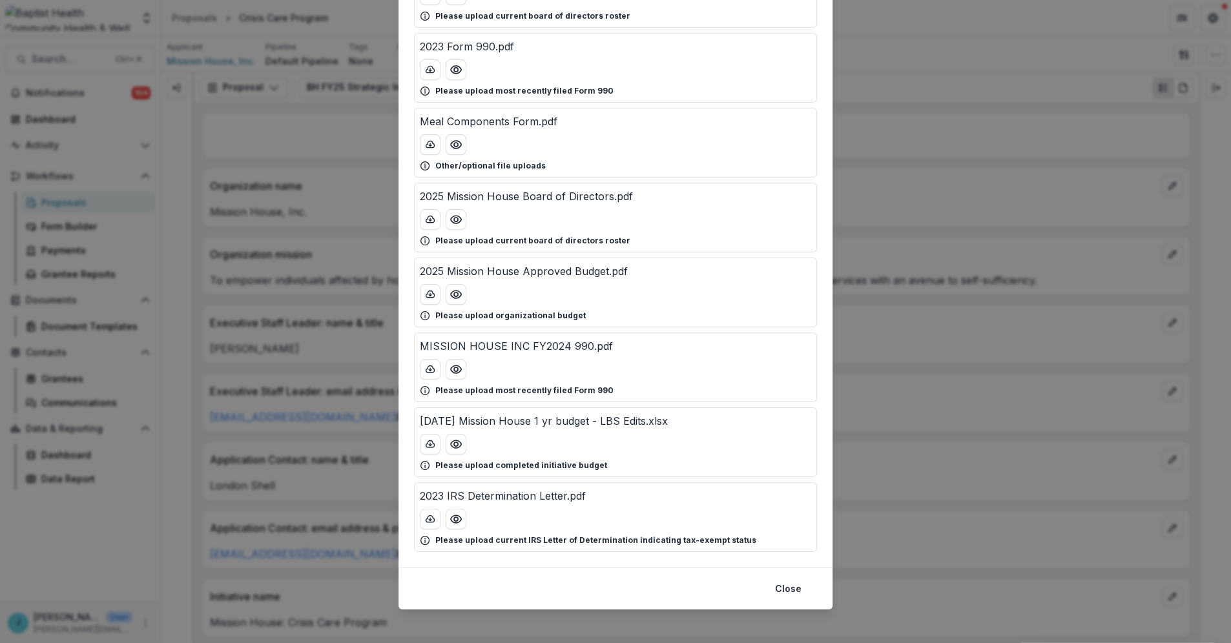
scroll to position [215, 0]
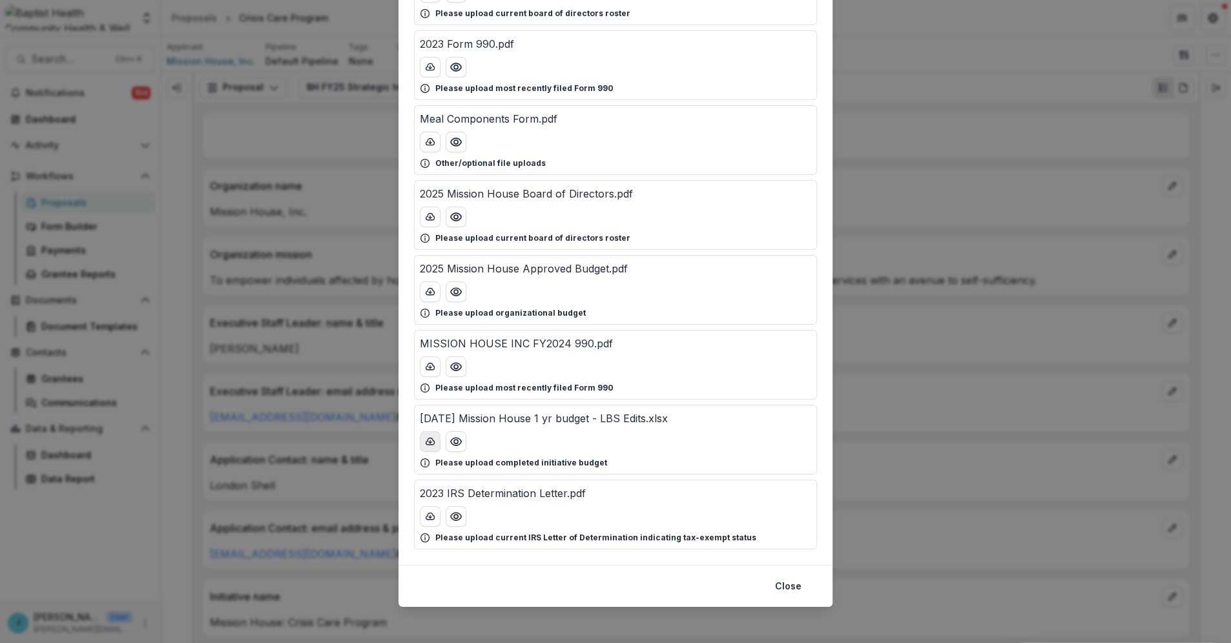
click at [429, 442] on polyline "download-button" at bounding box center [430, 442] width 3 height 1
click at [877, 179] on div "Attached Files Mission House Succession Plan.pdf Please upload board-approved s…" at bounding box center [615, 321] width 1231 height 643
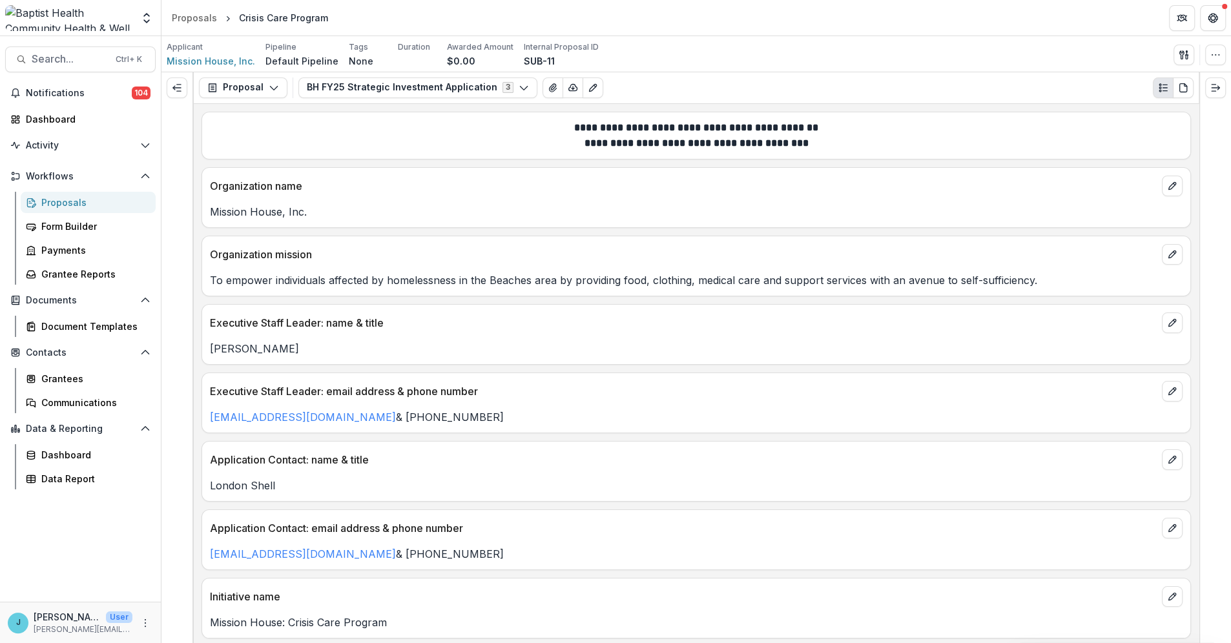
click at [52, 203] on div "Proposals" at bounding box center [93, 203] width 104 height 14
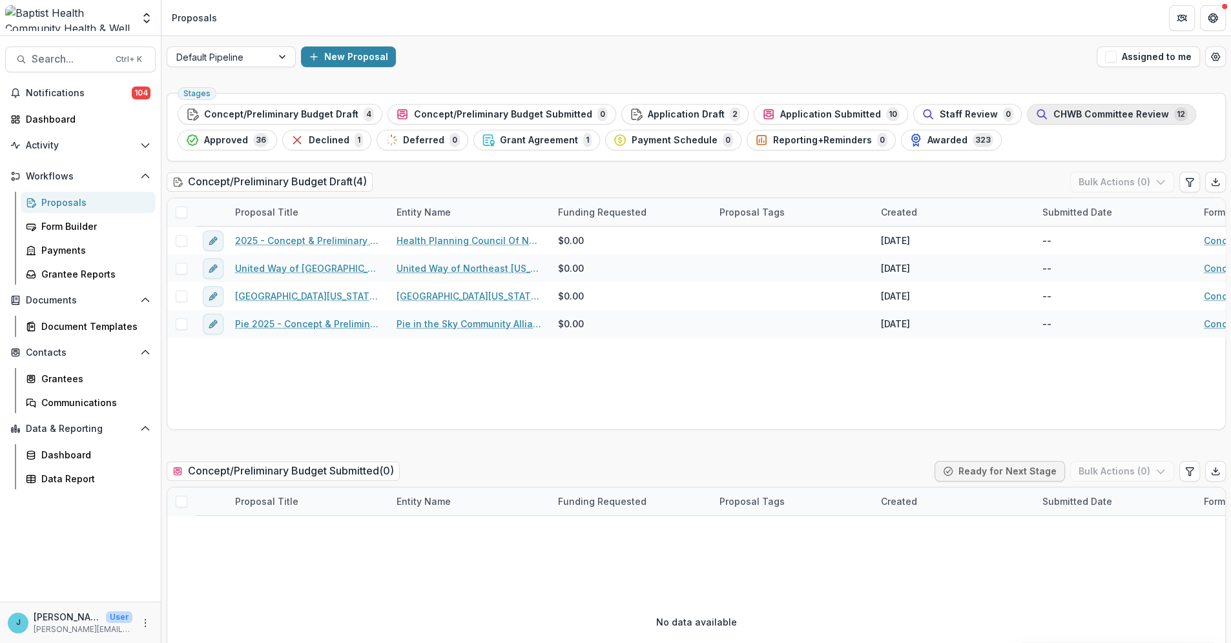
click at [1053, 114] on span "CHWB Committee Review" at bounding box center [1111, 114] width 116 height 11
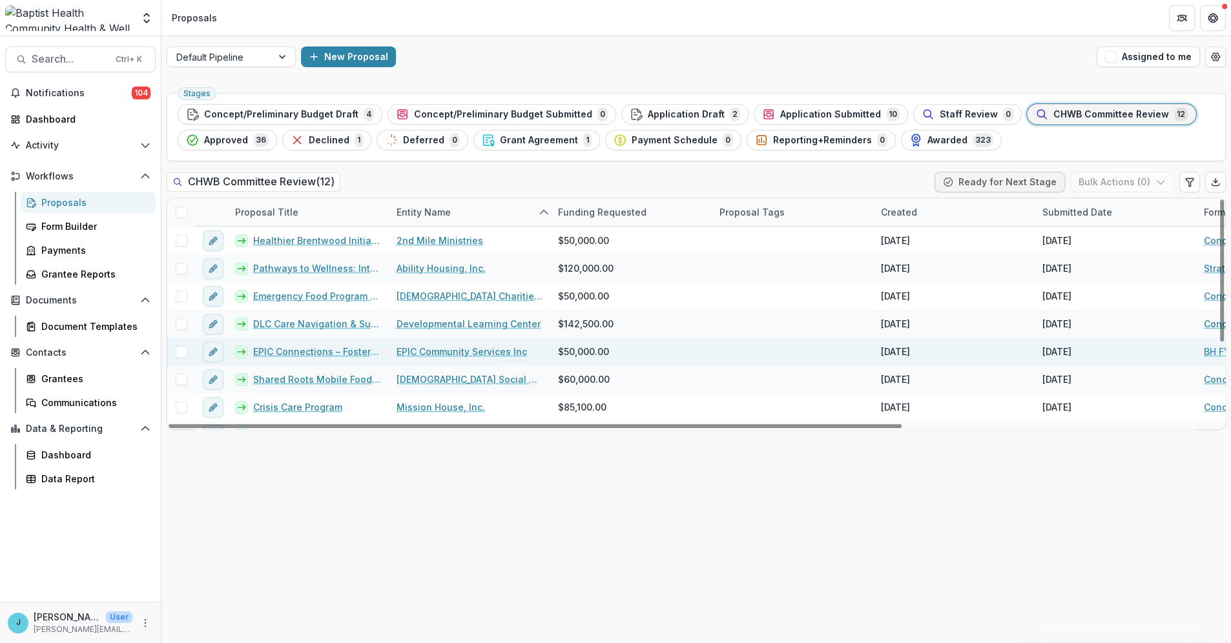
scroll to position [72, 0]
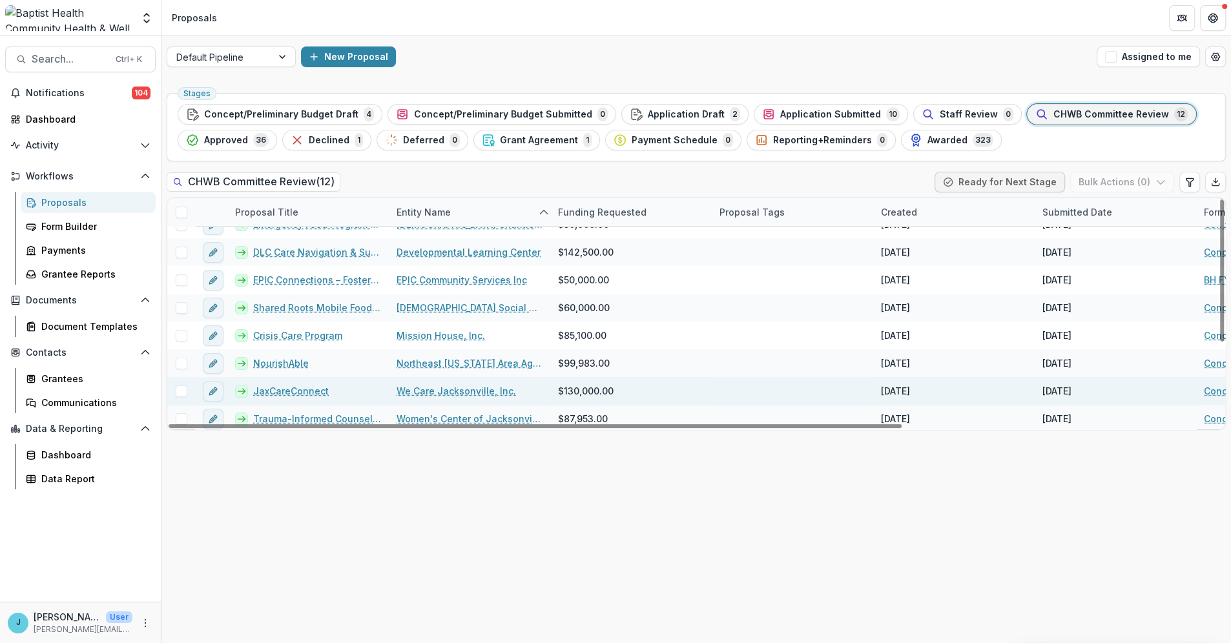
click at [296, 391] on link "JaxCareConnect" at bounding box center [291, 391] width 76 height 14
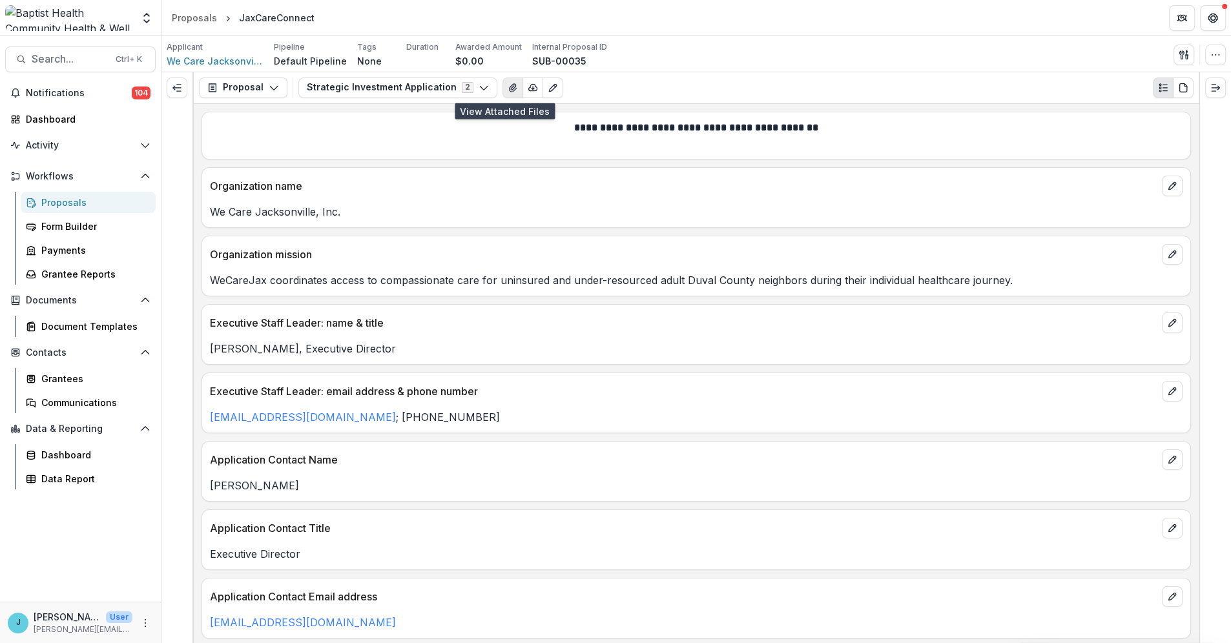
click at [507, 83] on icon "View Attached Files" at bounding box center [512, 88] width 10 height 10
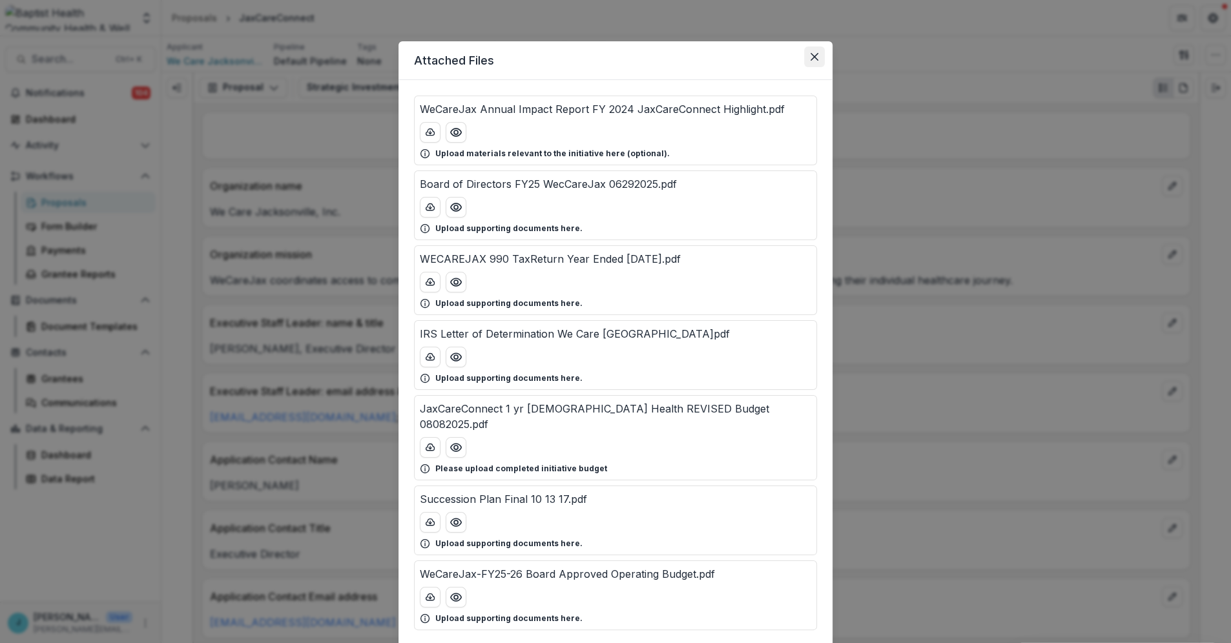
click at [810, 59] on icon "Close" at bounding box center [814, 57] width 8 height 8
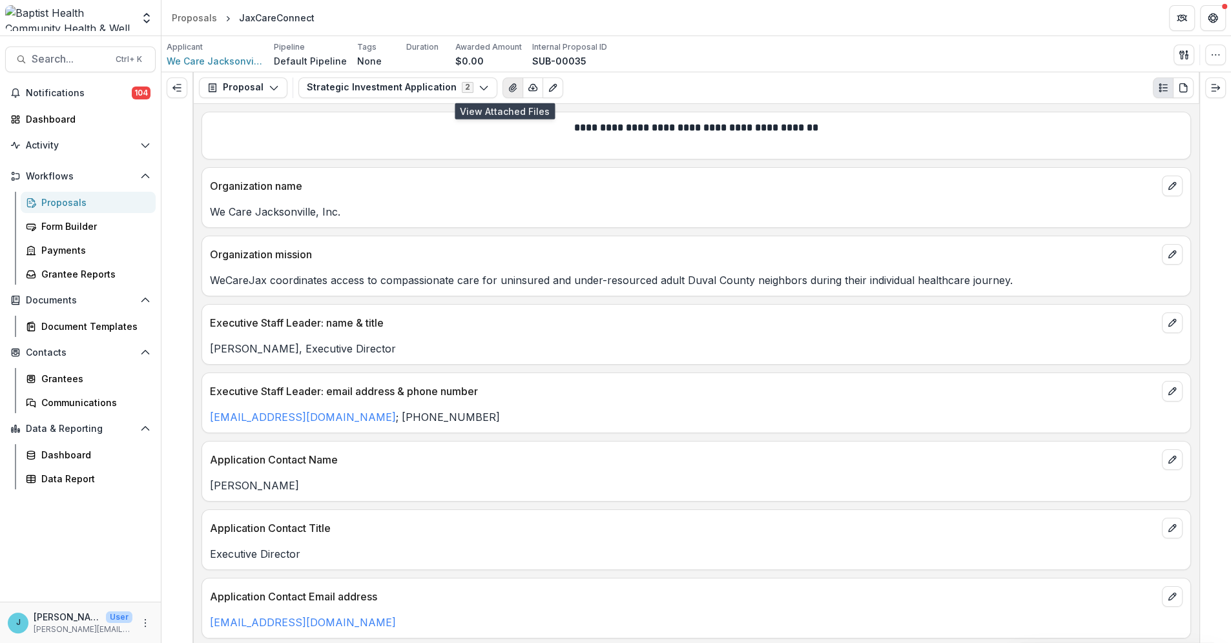
click at [509, 86] on icon "View Attached Files" at bounding box center [512, 88] width 7 height 8
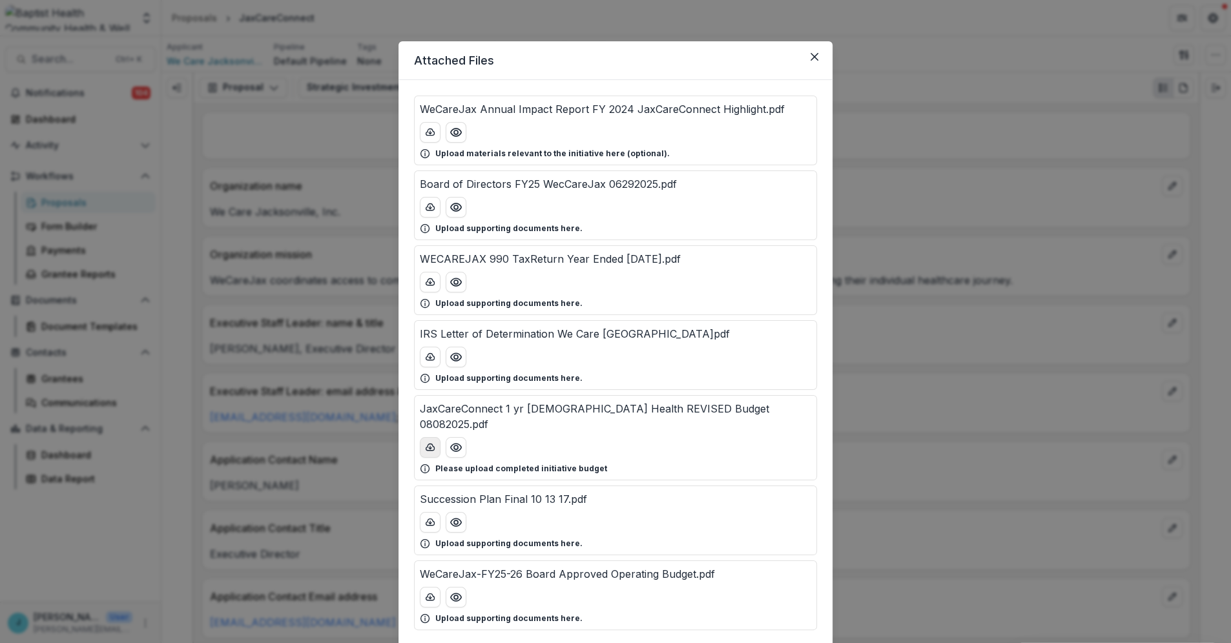
click at [425, 442] on icon "download-button" at bounding box center [430, 447] width 10 height 10
